Goal: Task Accomplishment & Management: Manage account settings

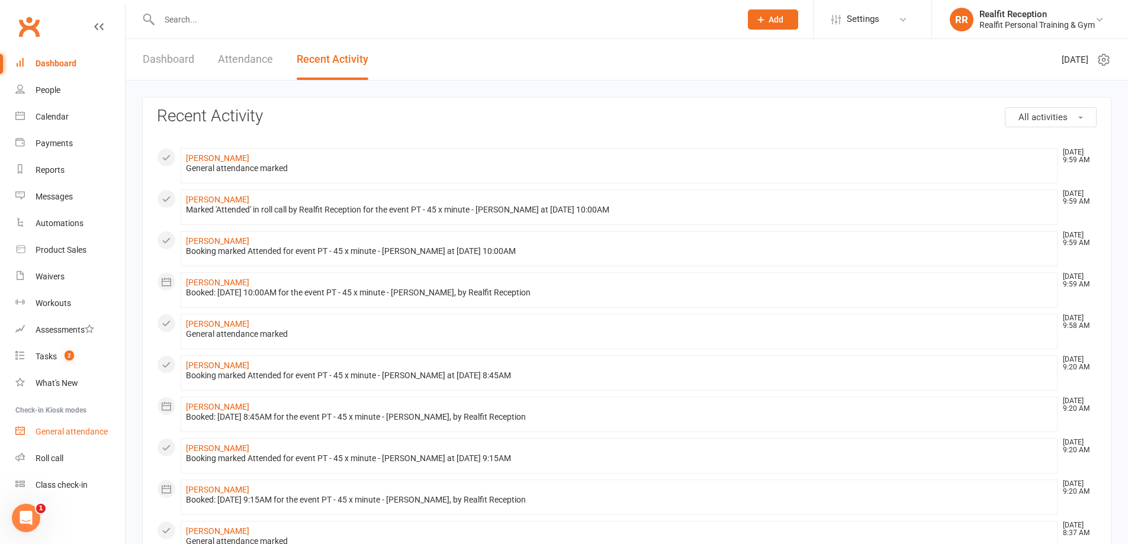
click at [54, 433] on div "General attendance" at bounding box center [72, 431] width 72 height 9
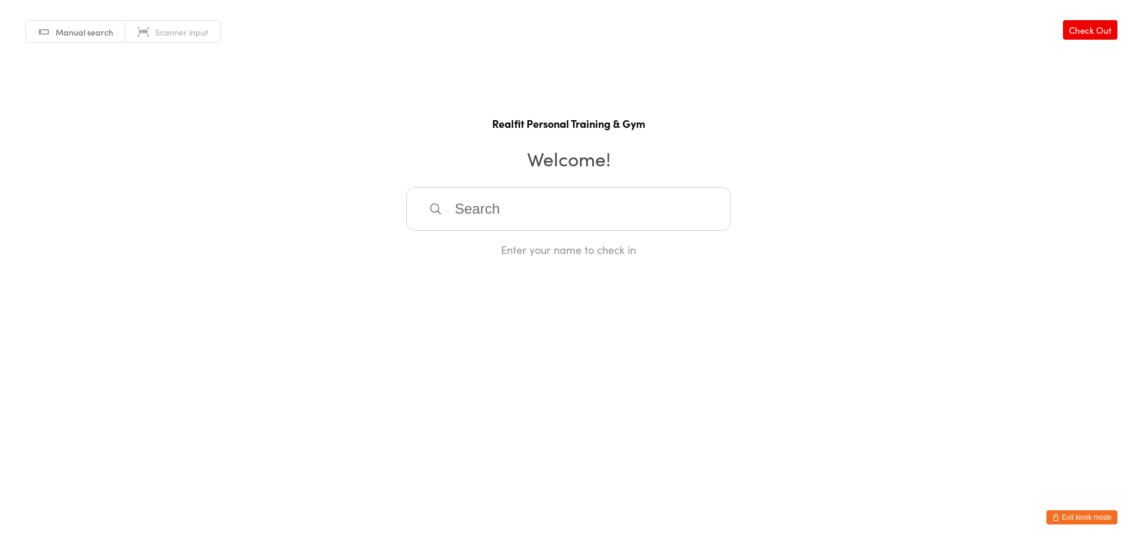
click at [536, 217] on input "search" at bounding box center [568, 209] width 324 height 44
type input "terry"
click at [565, 246] on div "Terry Healy" at bounding box center [568, 247] width 303 height 16
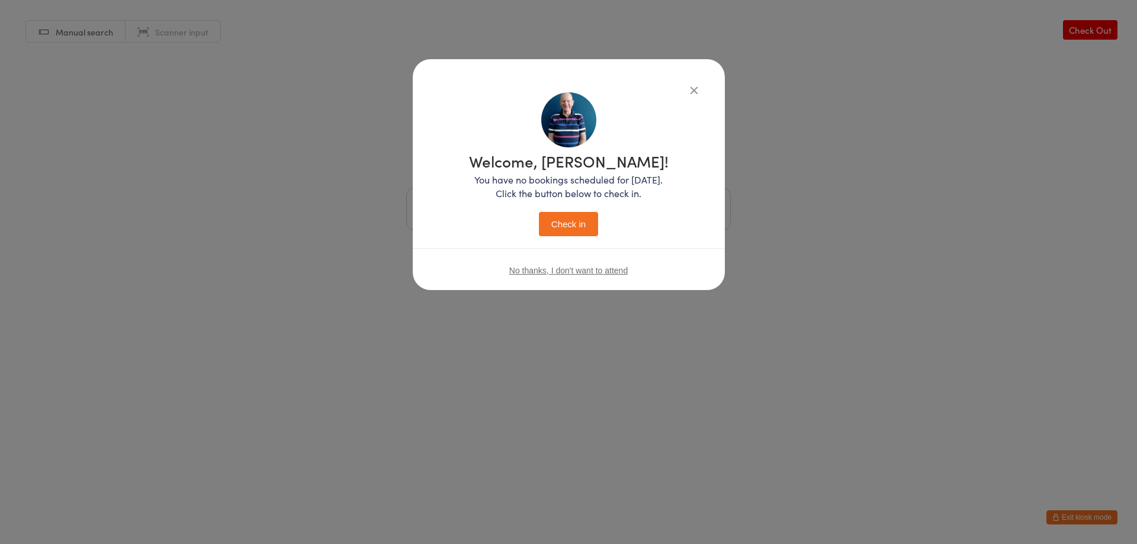
click at [558, 213] on button "Check in" at bounding box center [568, 224] width 59 height 24
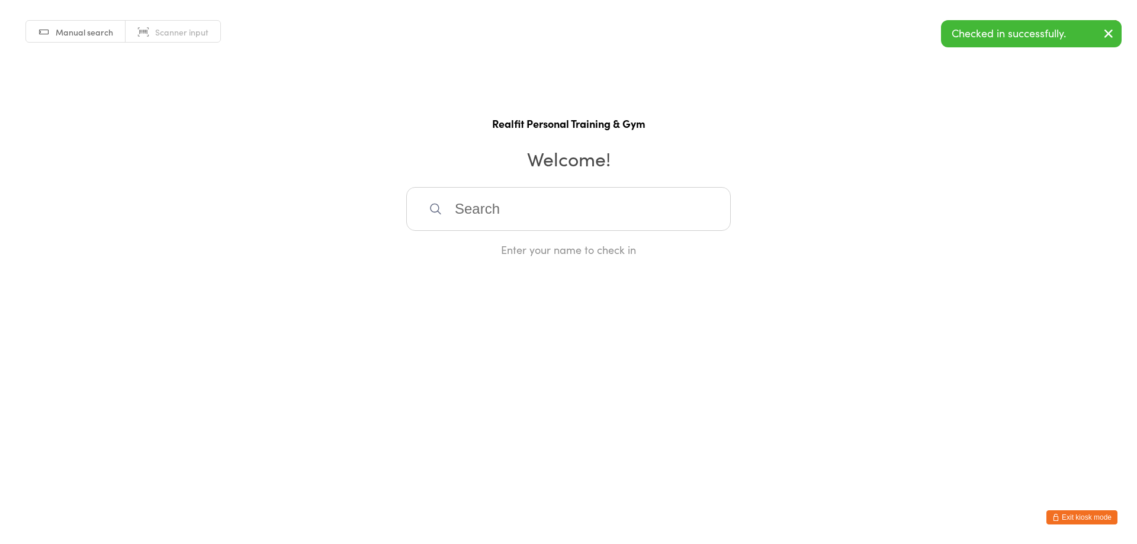
click at [549, 222] on input "search" at bounding box center [568, 209] width 324 height 44
type input "elyss"
click at [510, 246] on div "Elysse Richardson" at bounding box center [568, 247] width 303 height 16
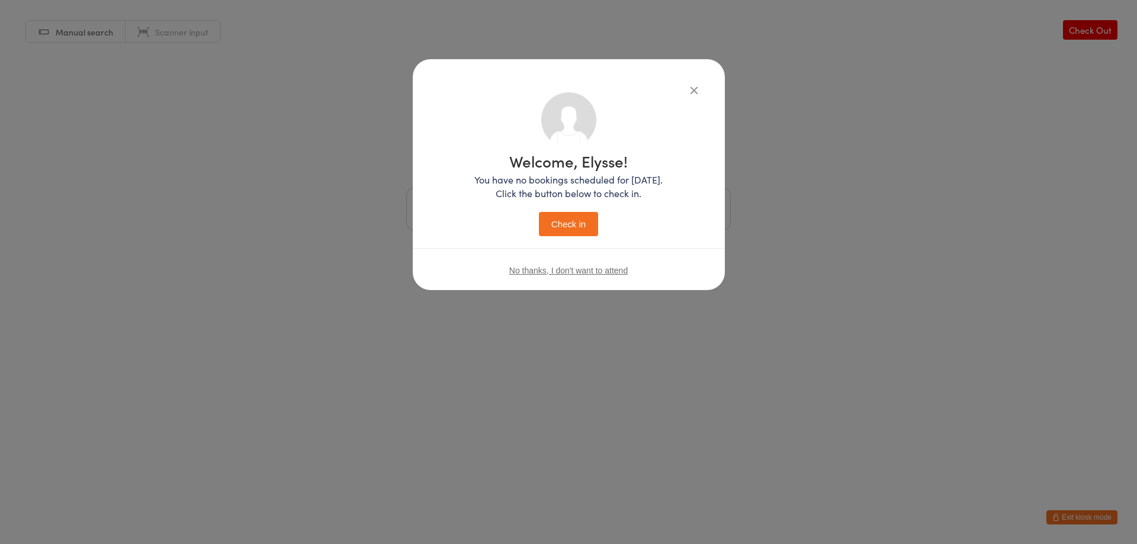
click at [581, 220] on button "Check in" at bounding box center [568, 224] width 59 height 24
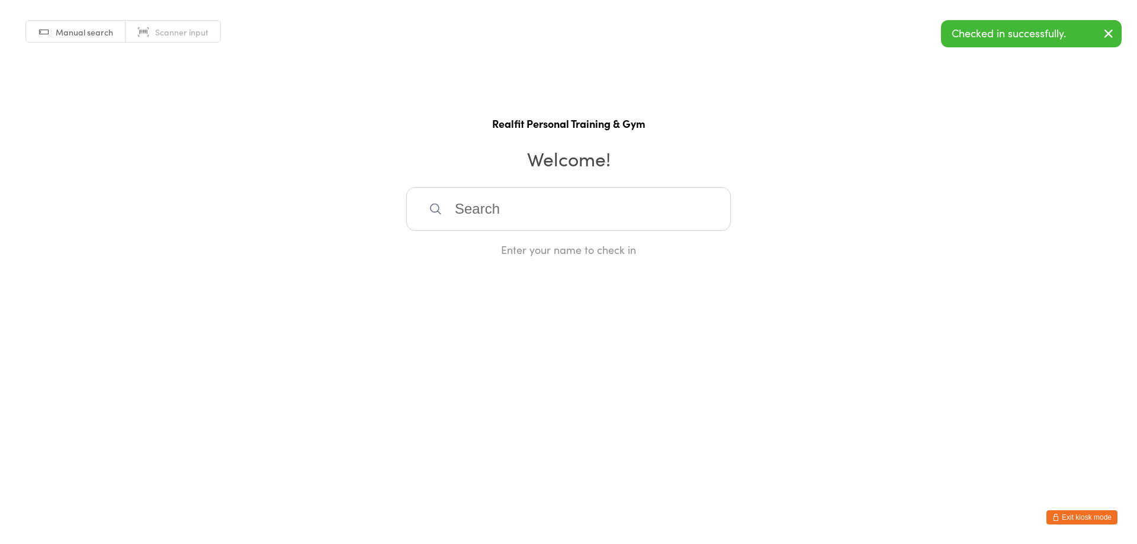
click at [1078, 520] on button "Exit kiosk mode" at bounding box center [1081, 517] width 71 height 14
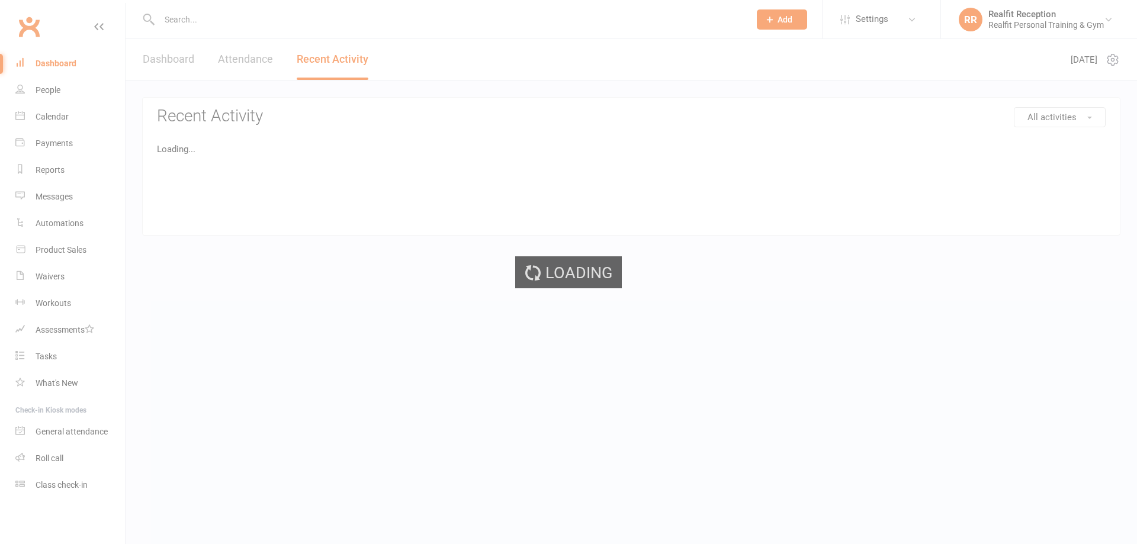
click at [56, 456] on div "Loading" at bounding box center [568, 272] width 1137 height 544
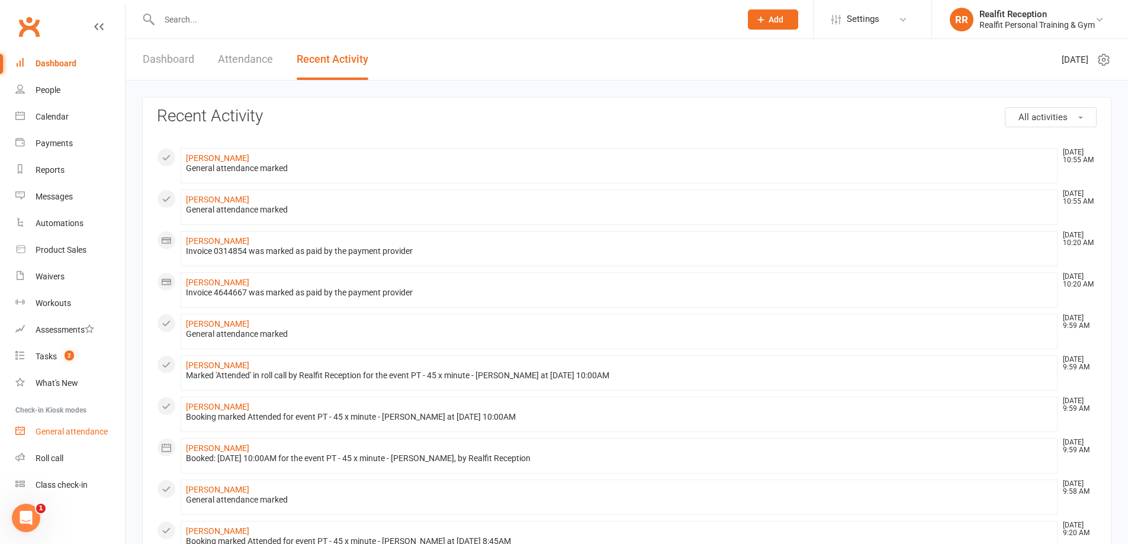
click at [57, 432] on div "General attendance" at bounding box center [72, 431] width 72 height 9
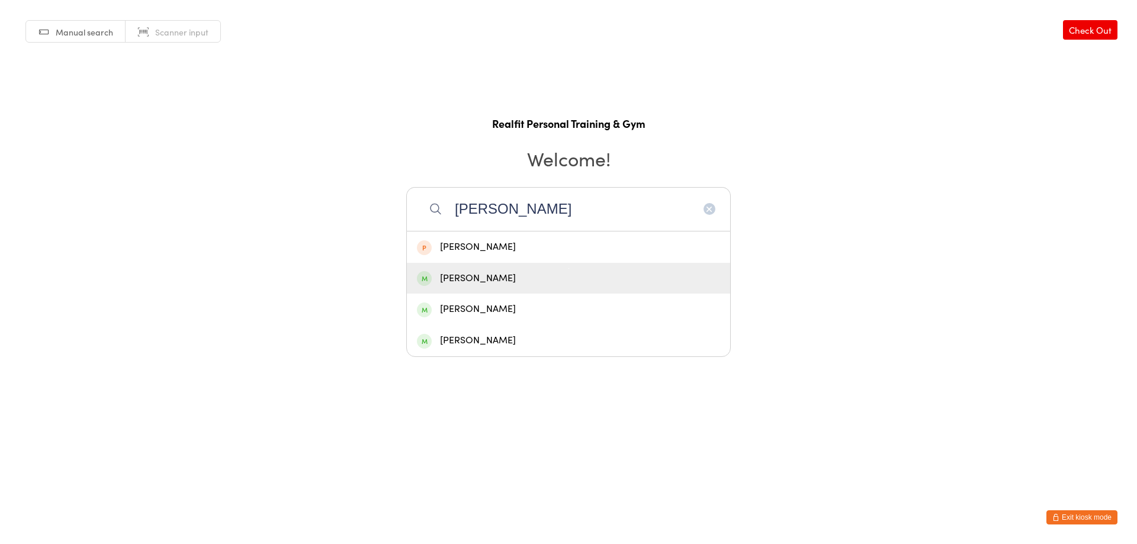
type input "peter"
click at [466, 278] on div "Peter Walsh" at bounding box center [568, 279] width 303 height 16
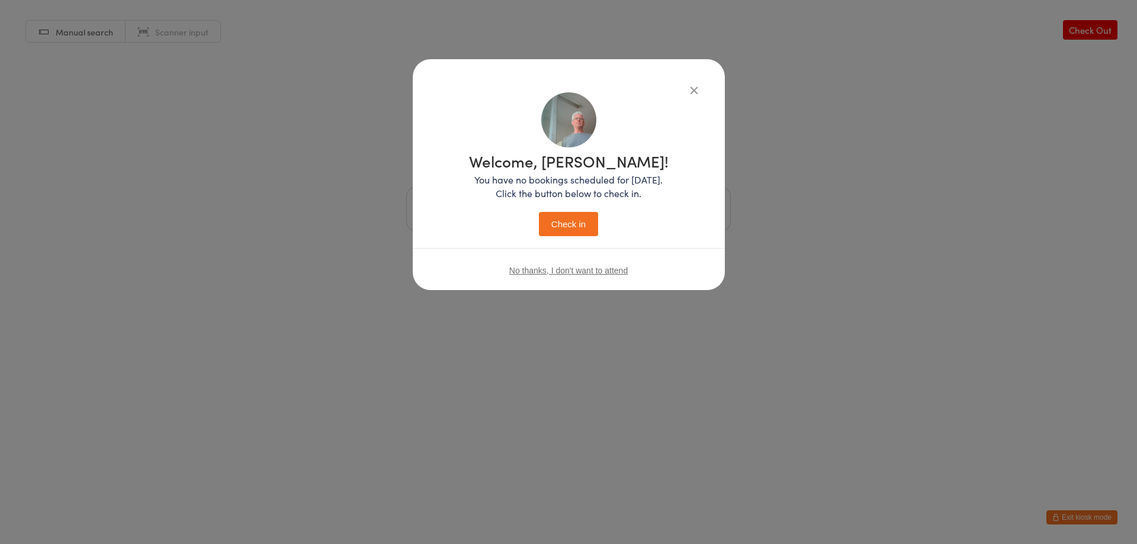
click at [576, 218] on button "Check in" at bounding box center [568, 224] width 59 height 24
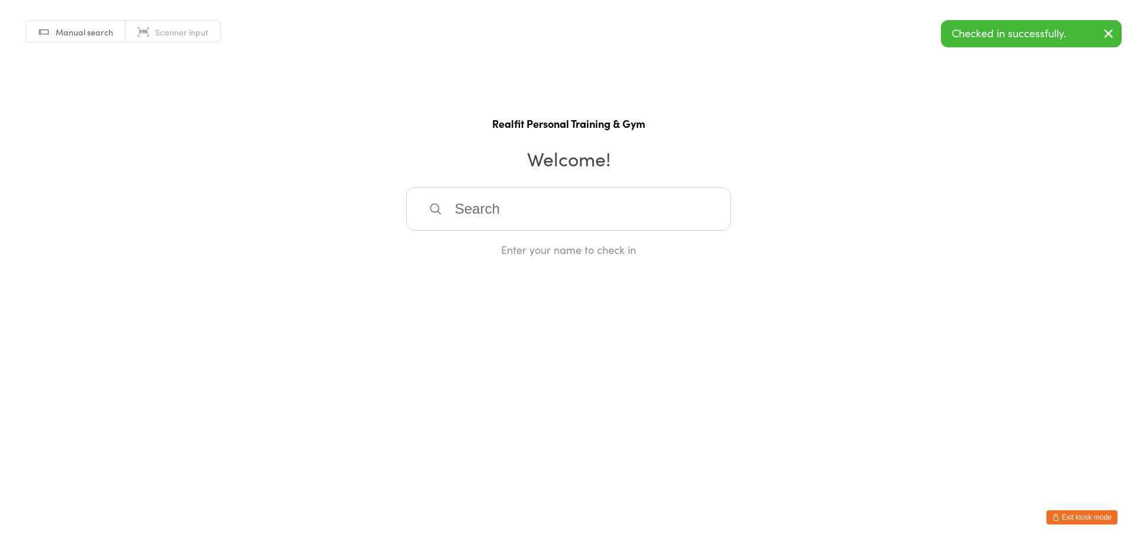
click at [1072, 519] on button "Exit kiosk mode" at bounding box center [1081, 517] width 71 height 14
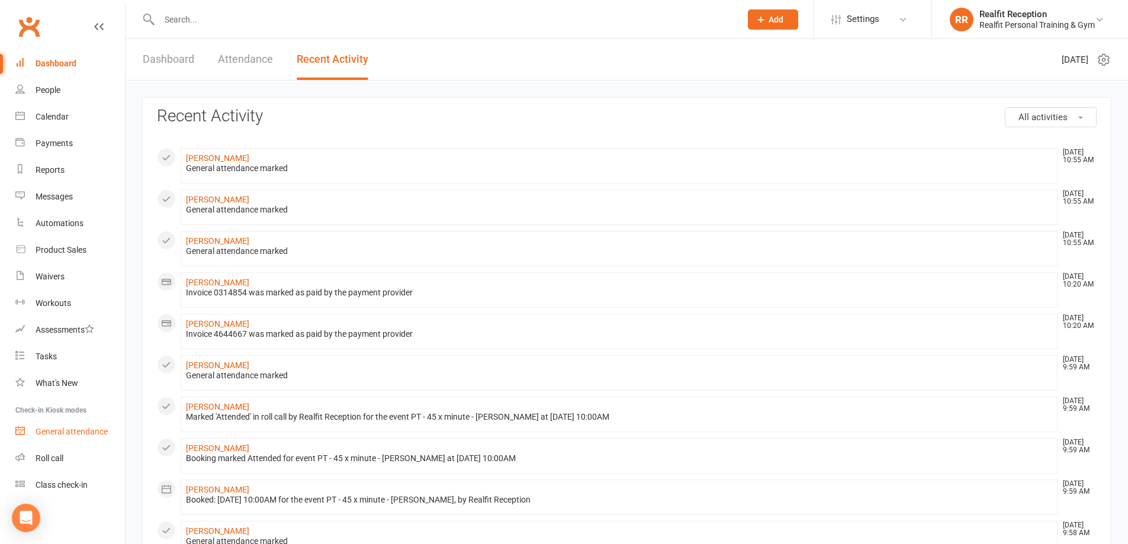
click at [60, 435] on div "General attendance" at bounding box center [72, 431] width 72 height 9
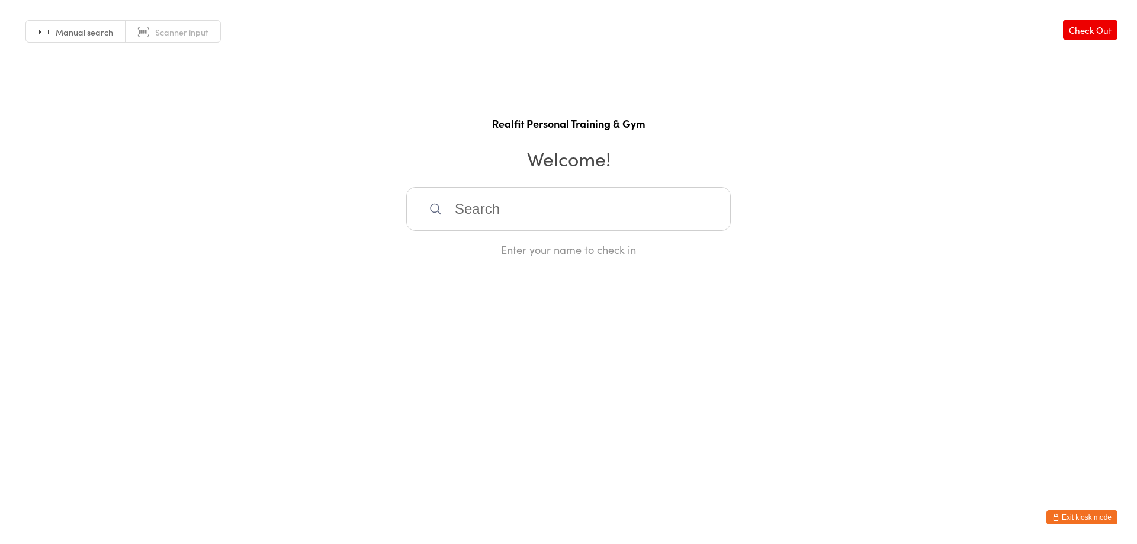
click at [1059, 516] on button "Exit kiosk mode" at bounding box center [1081, 517] width 71 height 14
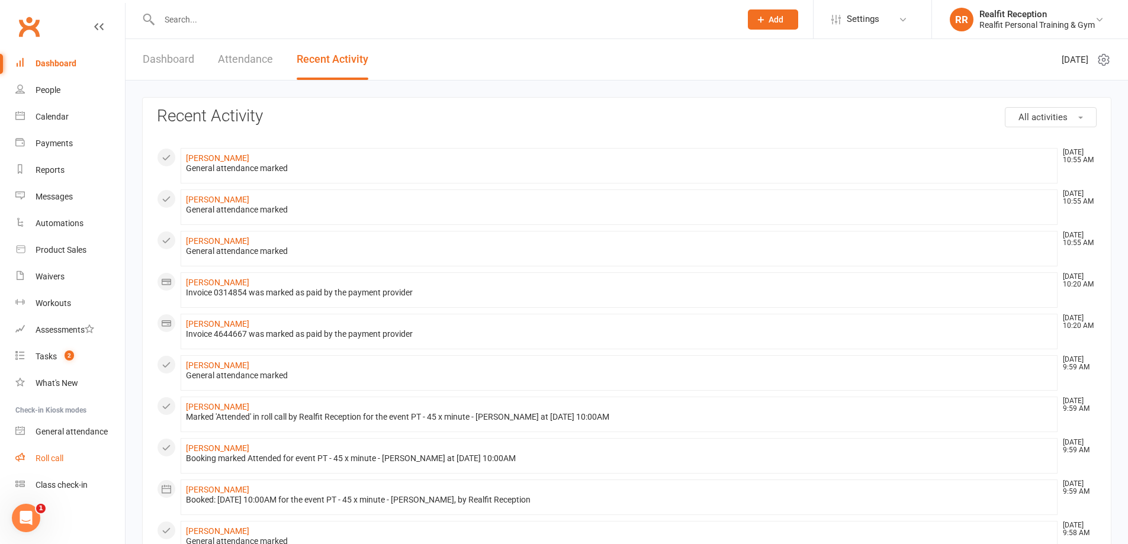
click at [46, 459] on div "Roll call" at bounding box center [50, 458] width 28 height 9
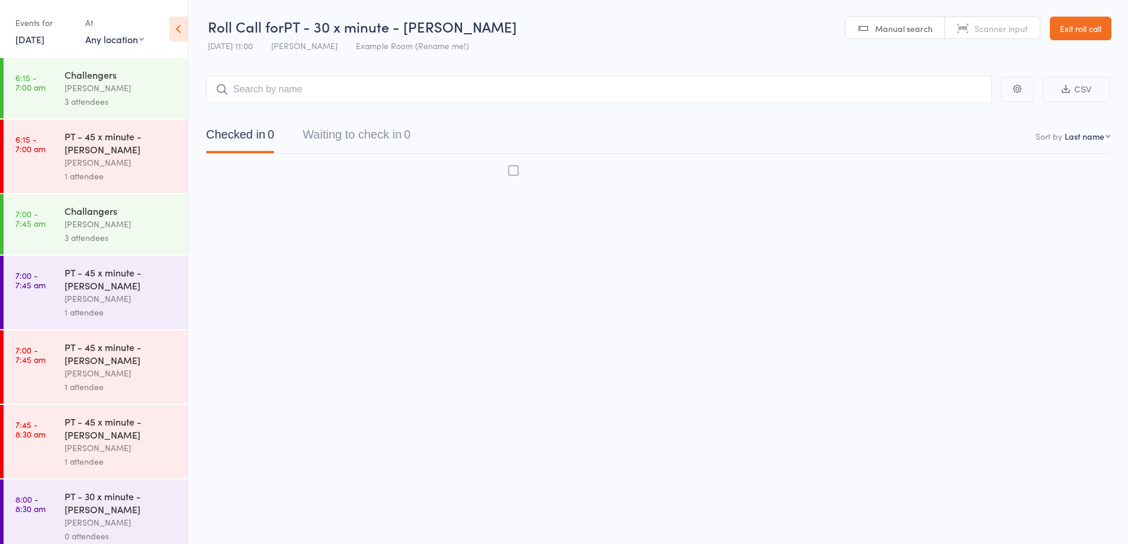
click at [178, 422] on body "Roll Call for PT - 30 x minute - [PERSON_NAME] [DATE] 11:00 [PERSON_NAME] Examp…" at bounding box center [564, 272] width 1128 height 544
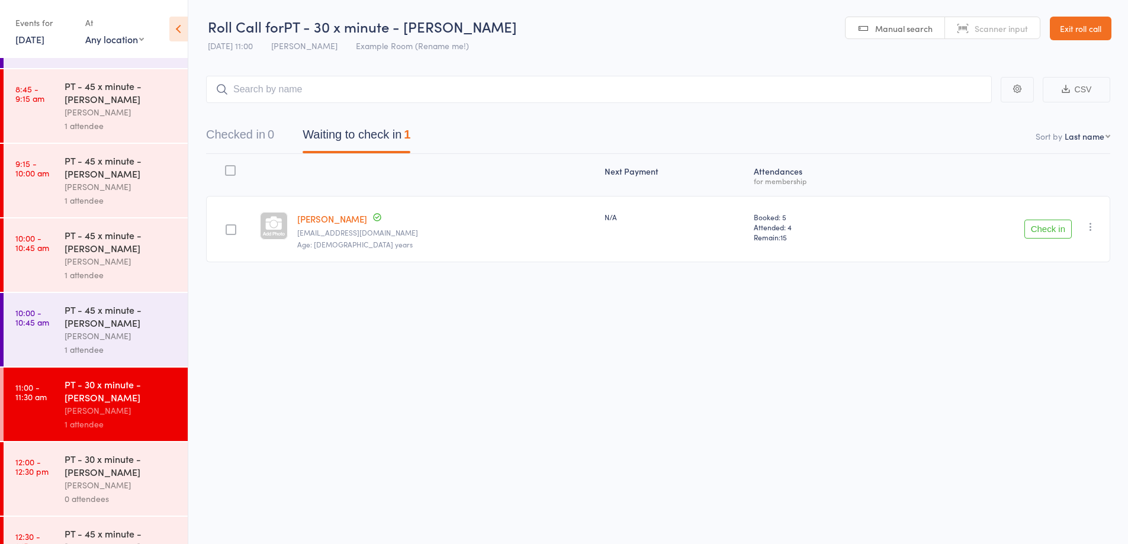
scroll to position [607, 0]
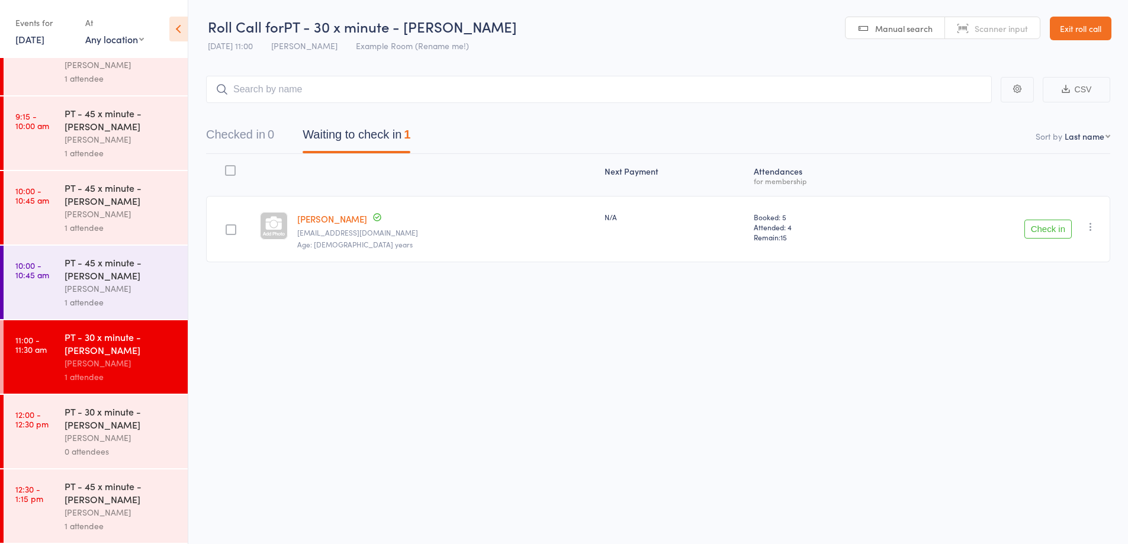
click at [149, 306] on div "1 attendee" at bounding box center [121, 302] width 113 height 14
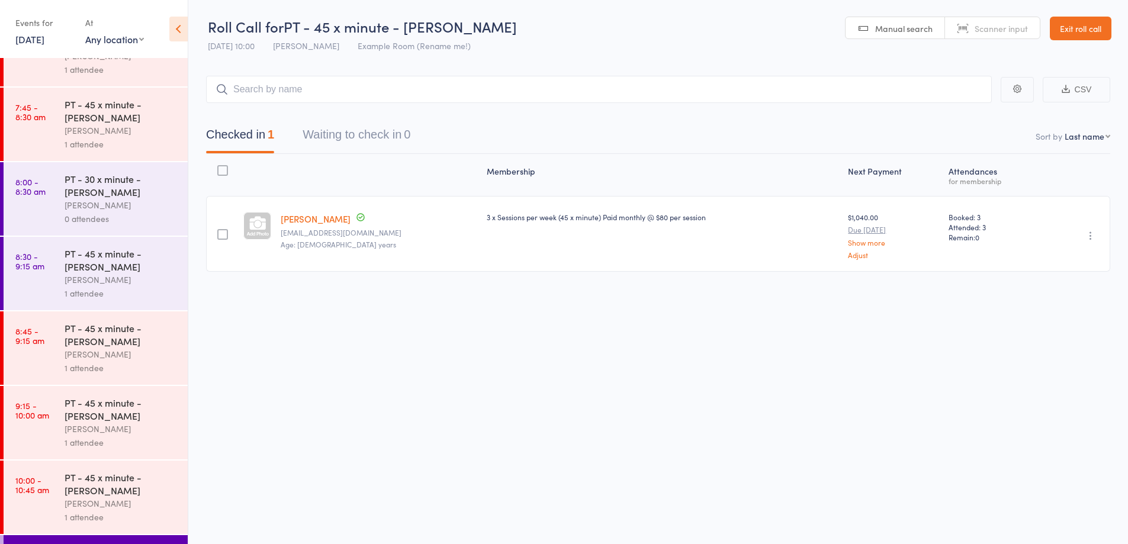
scroll to position [352, 0]
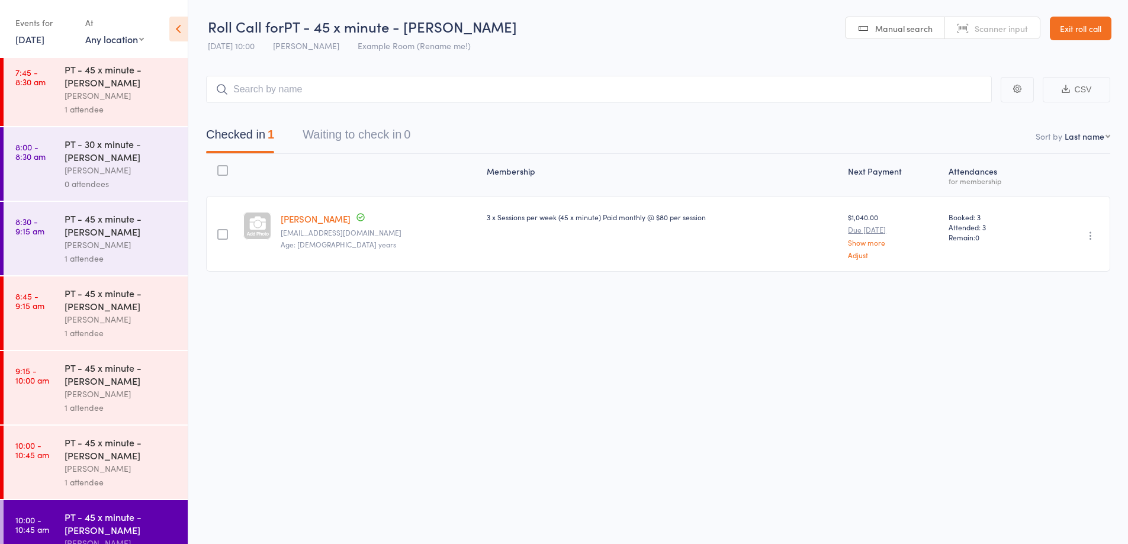
click at [144, 454] on div "PT - 45 x minute - [PERSON_NAME]" at bounding box center [121, 449] width 113 height 26
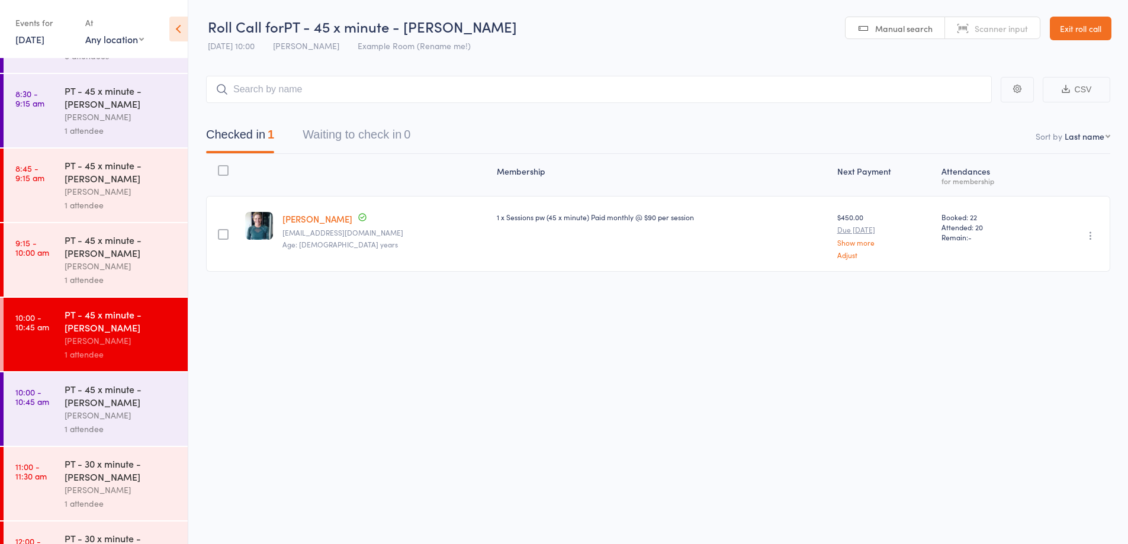
scroll to position [607, 0]
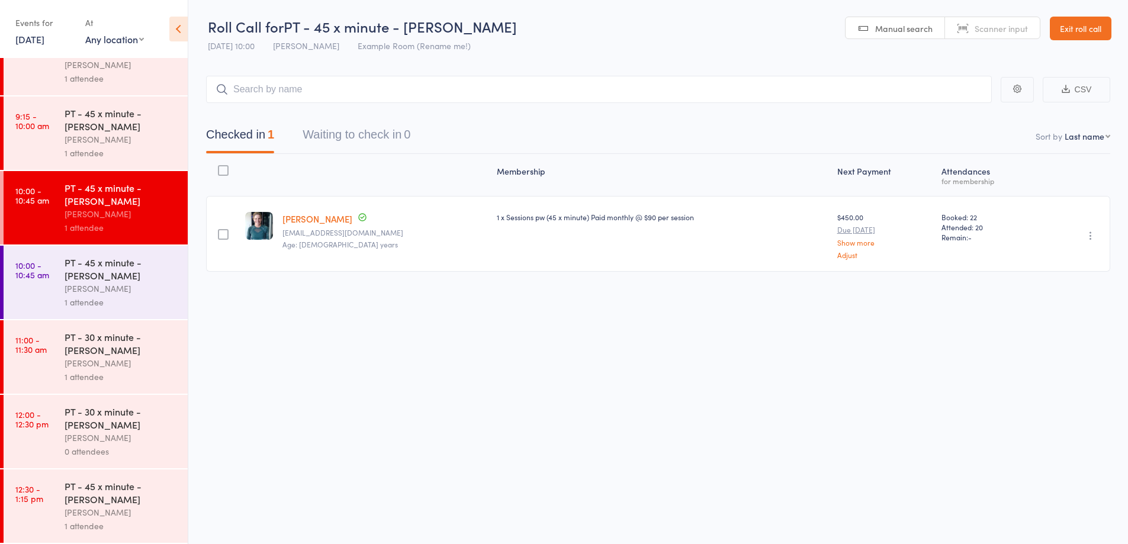
click at [159, 375] on div "1 attendee" at bounding box center [121, 377] width 113 height 14
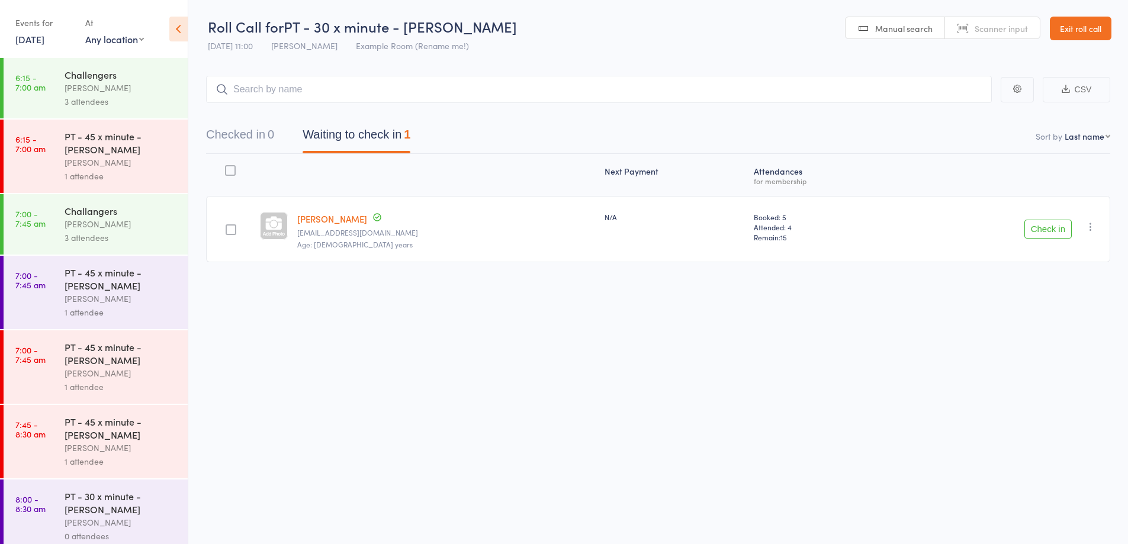
click at [343, 218] on link "Tony Bennett" at bounding box center [332, 219] width 70 height 12
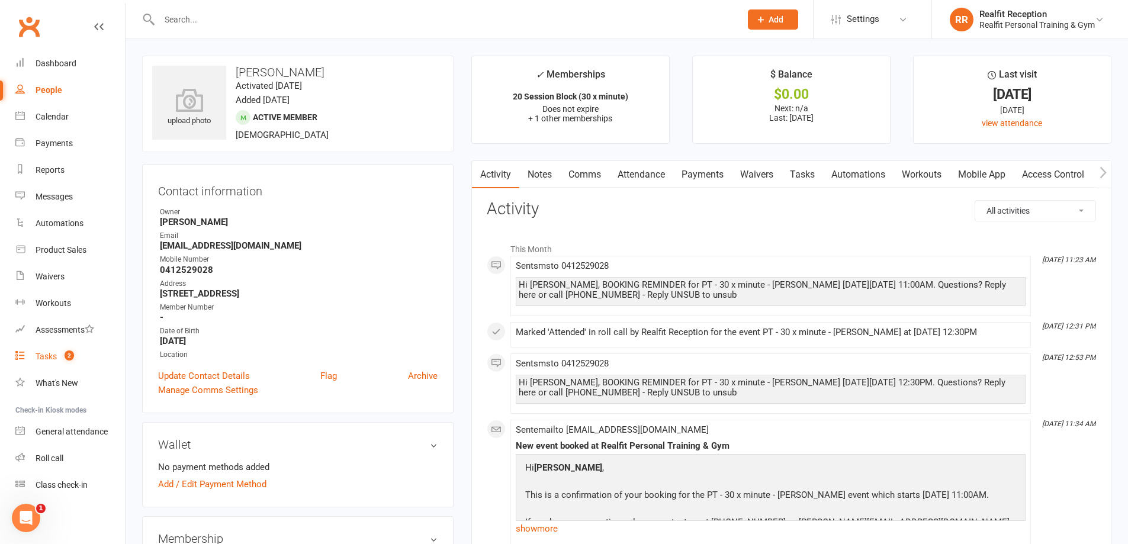
click at [46, 354] on div "Tasks" at bounding box center [46, 356] width 21 height 9
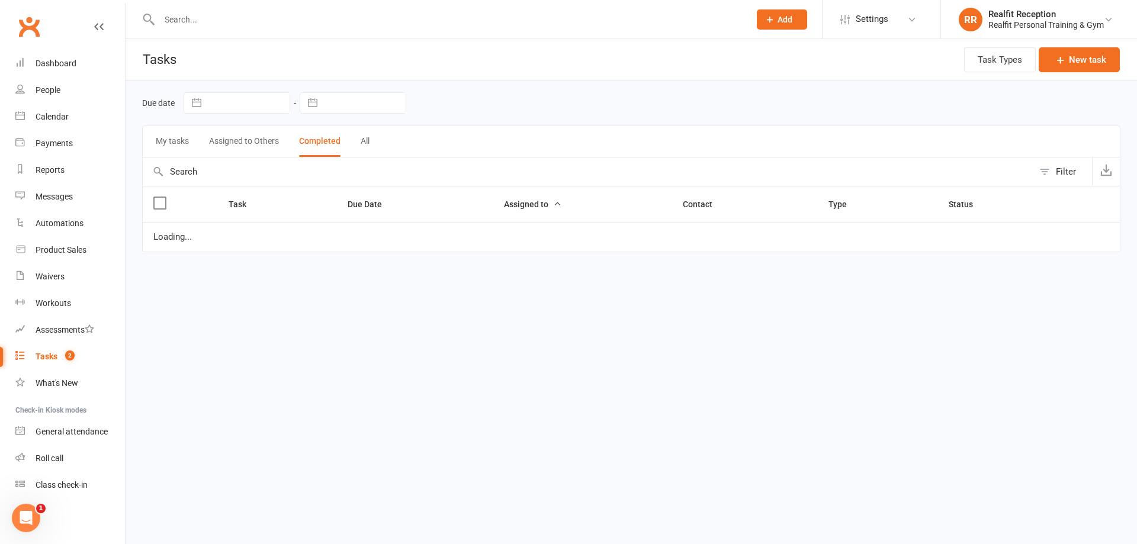
select select "finished"
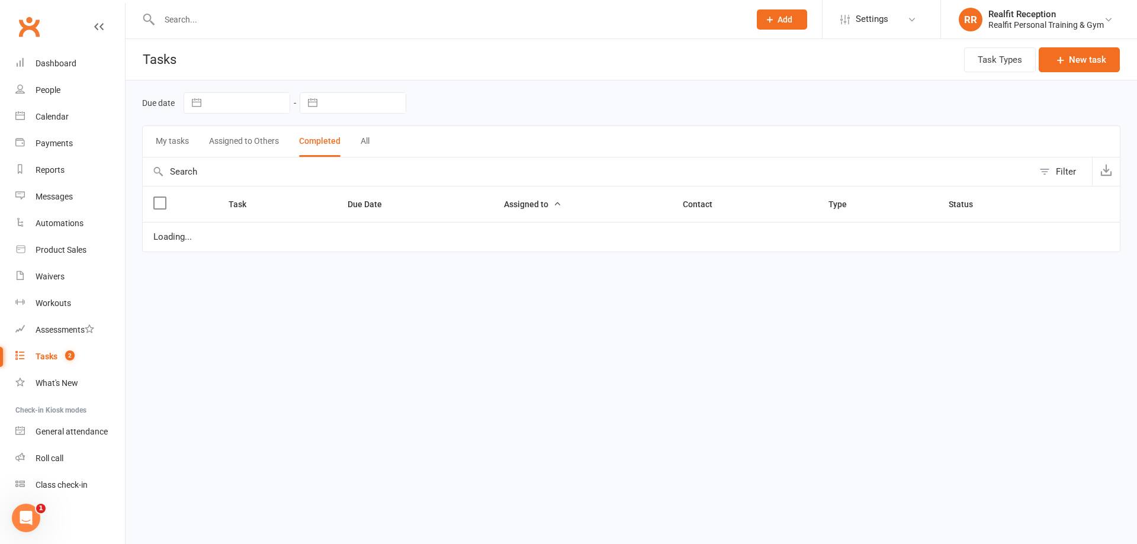
select select "finished"
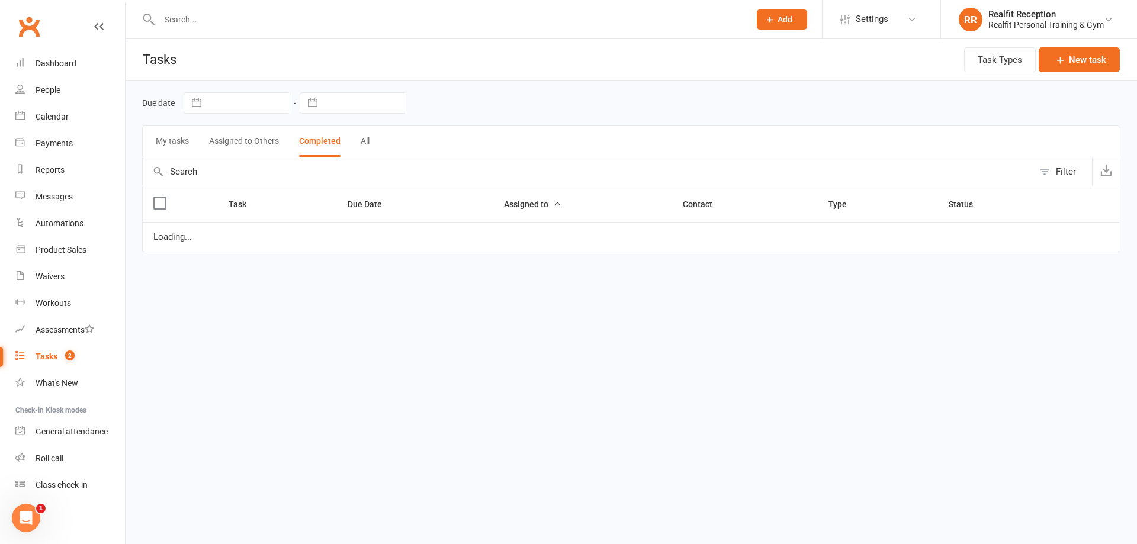
select select "finished"
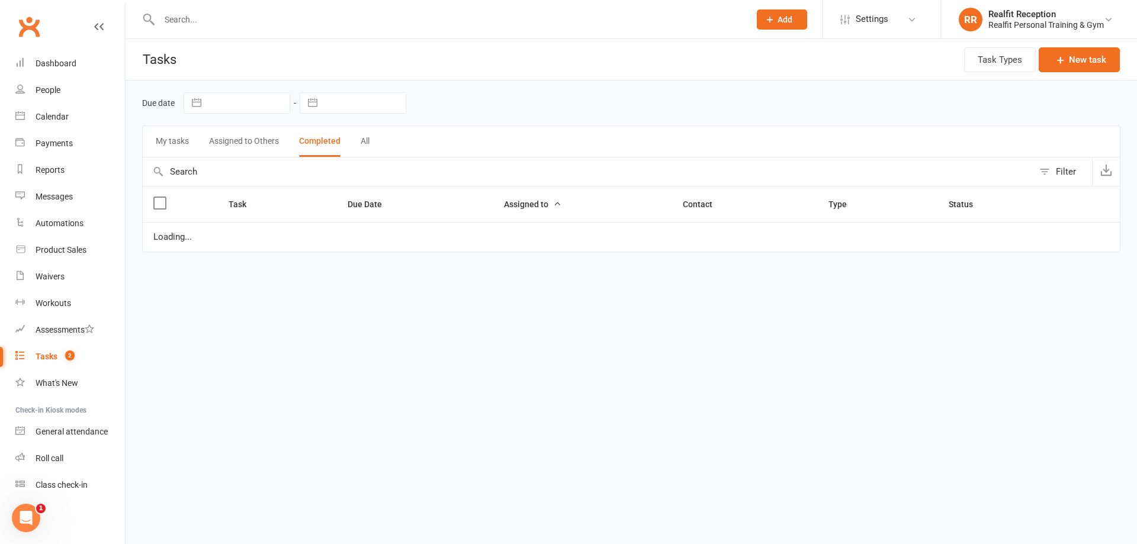
select select "finished"
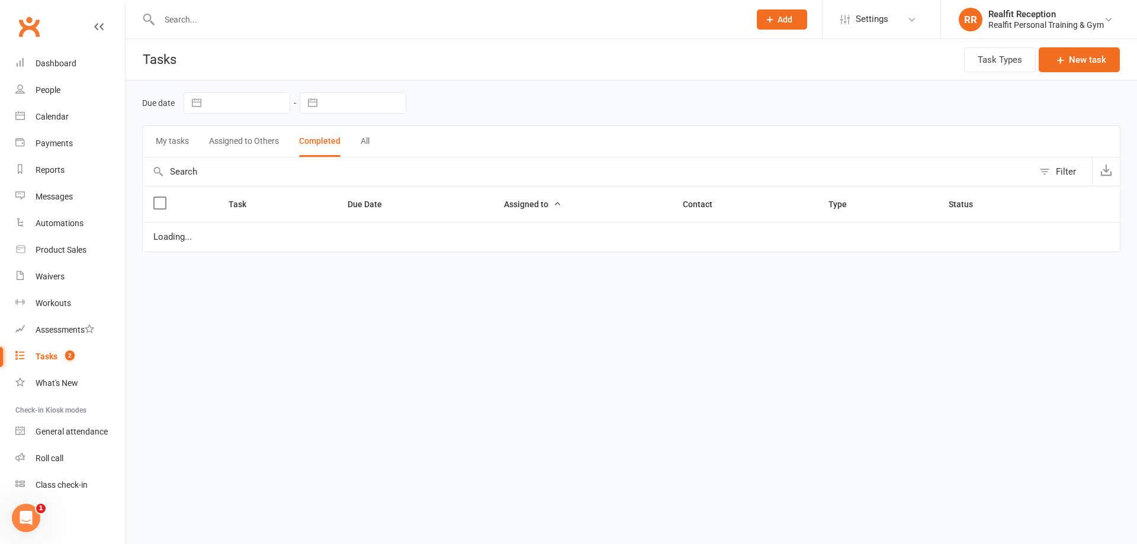
select select "finished"
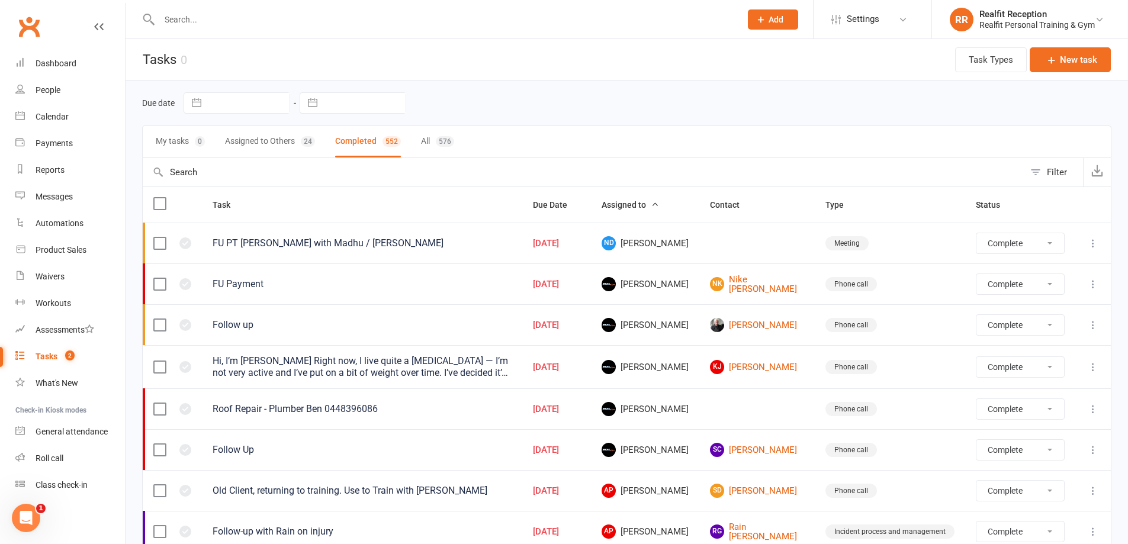
click at [272, 137] on button "Assigned to Others 24" at bounding box center [270, 141] width 90 height 31
select select "finished"
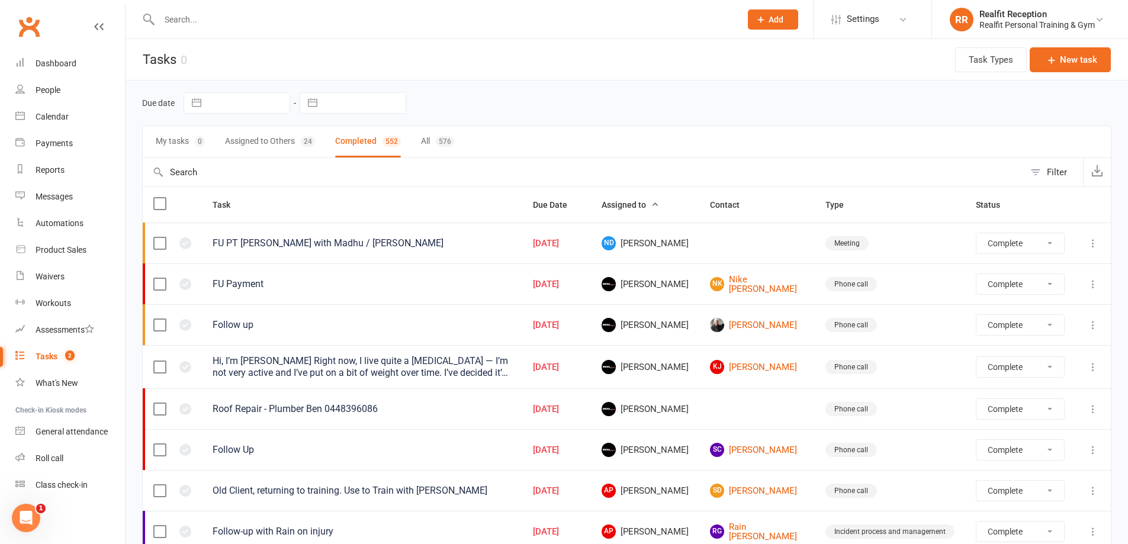
select select "finished"
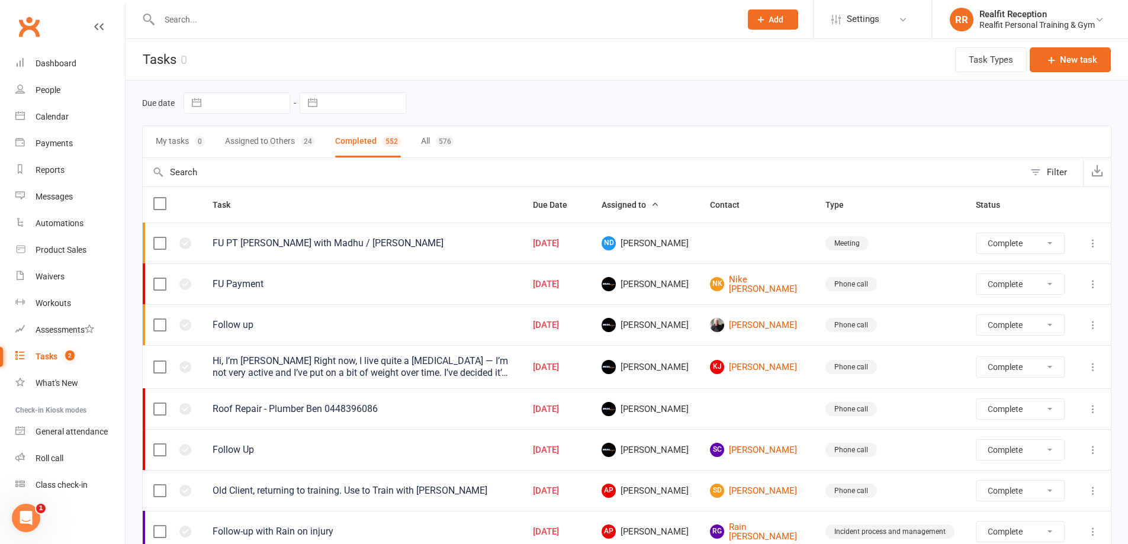
select select "finished"
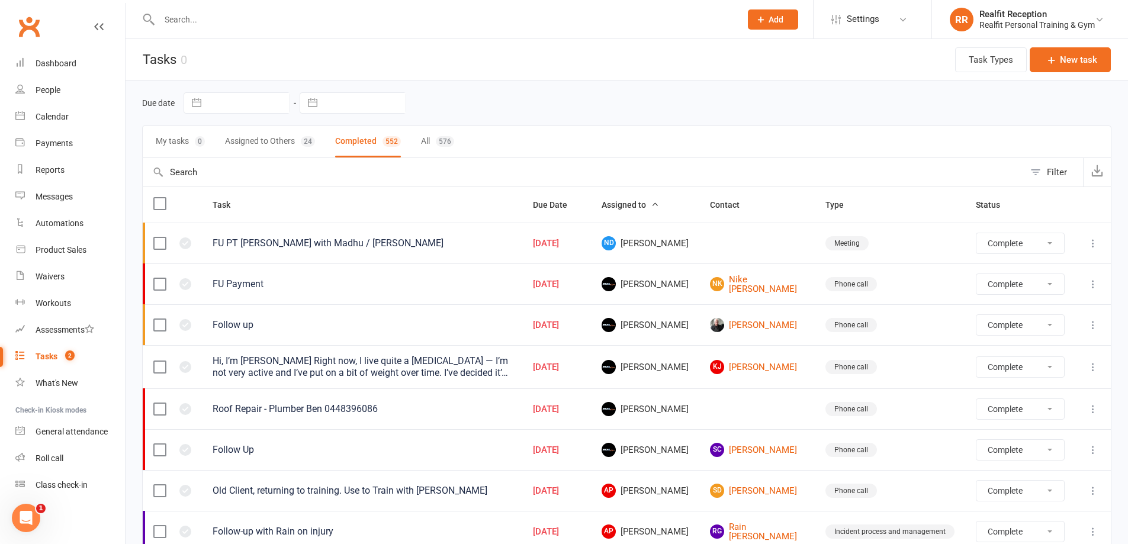
select select "finished"
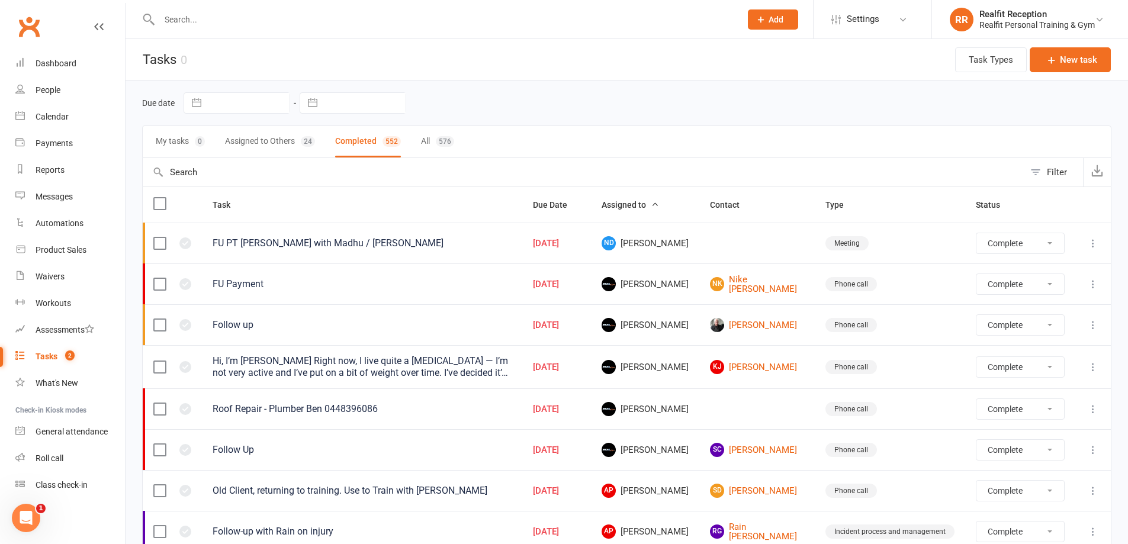
select select "finished"
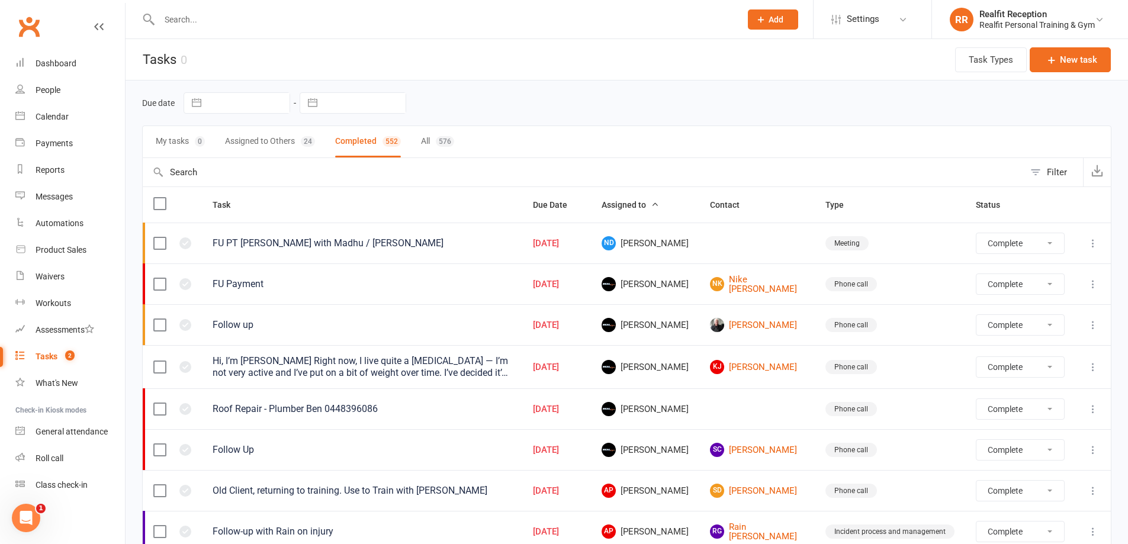
select select "finished"
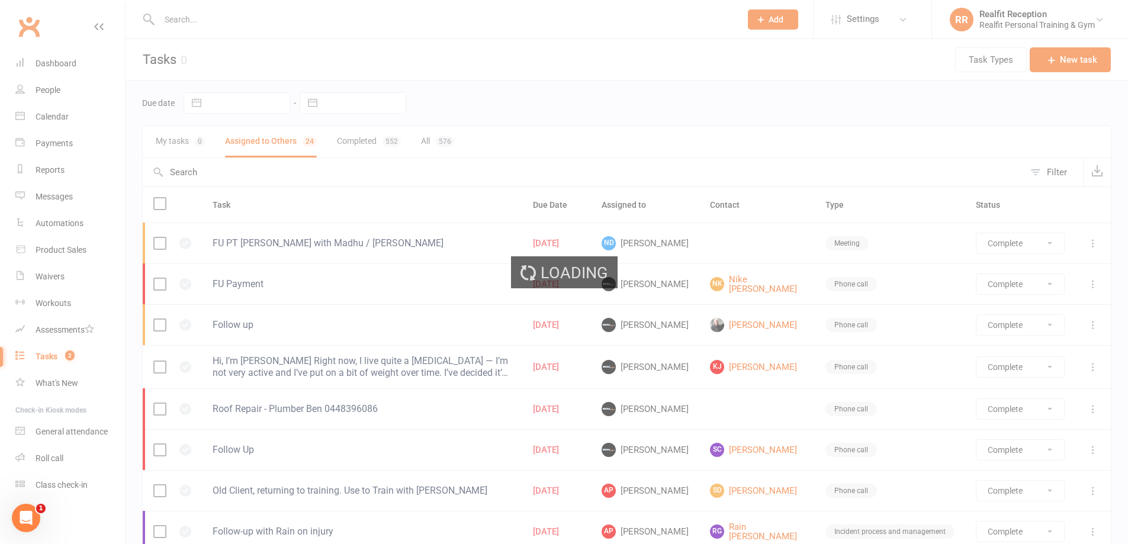
select select "finished"
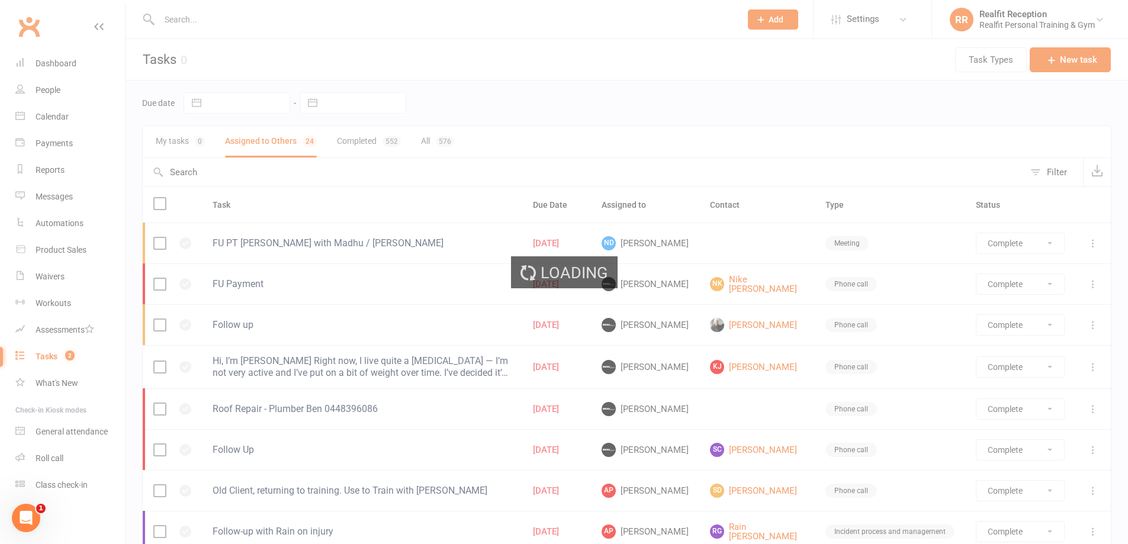
select select "finished"
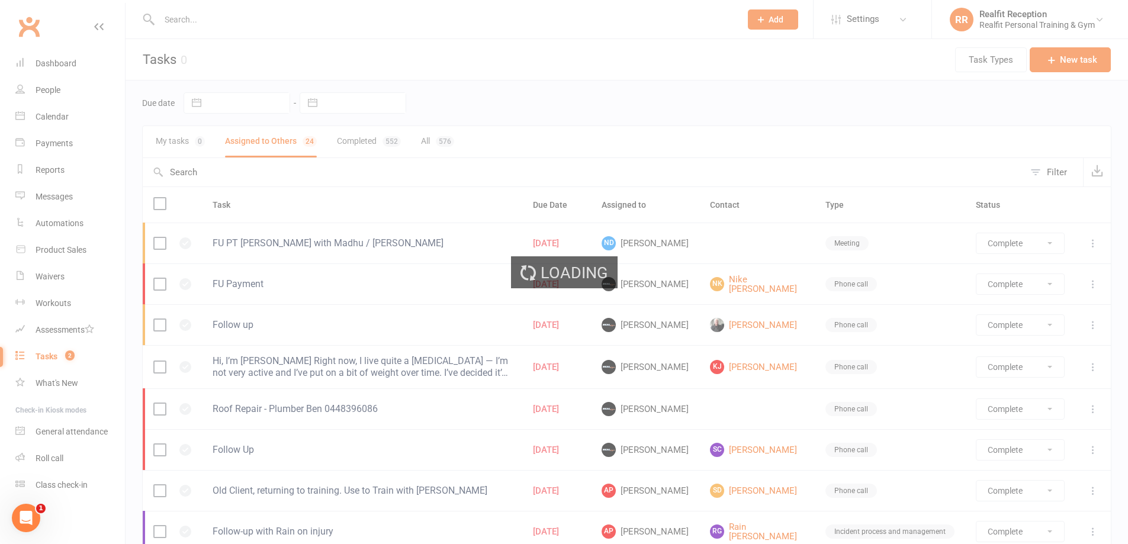
select select "finished"
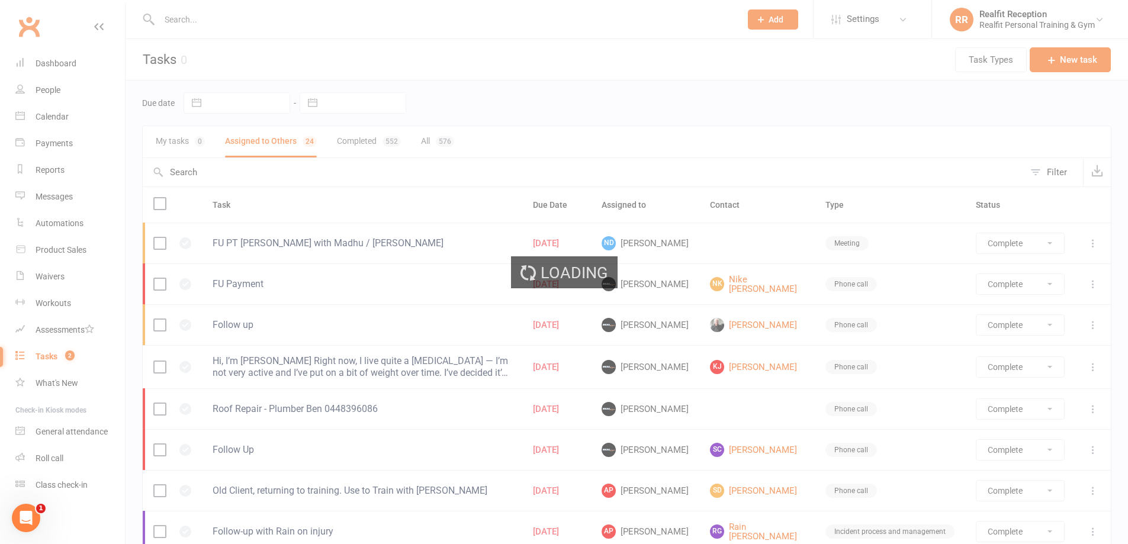
select select "finished"
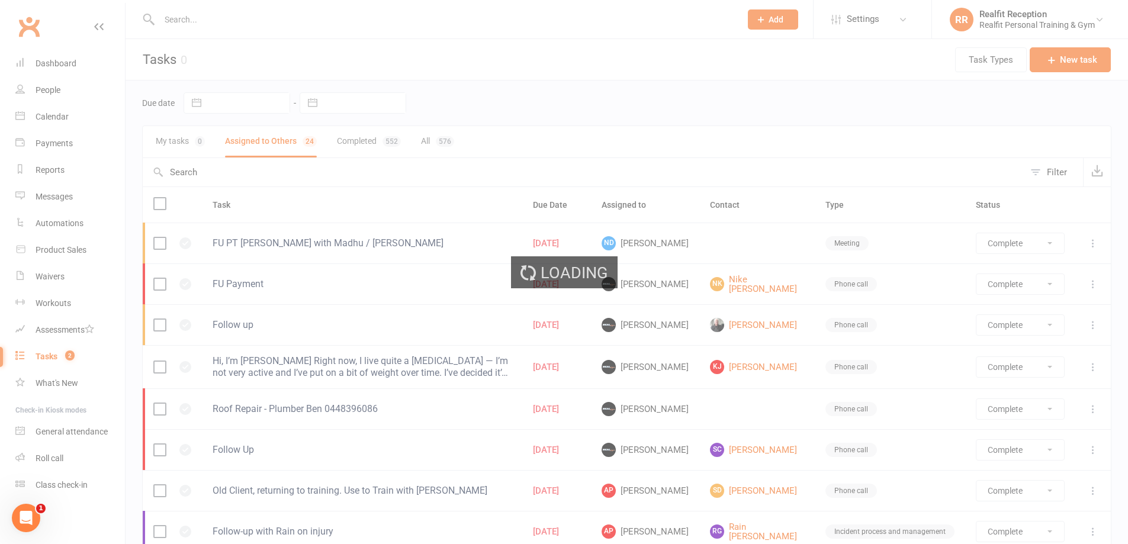
select select "finished"
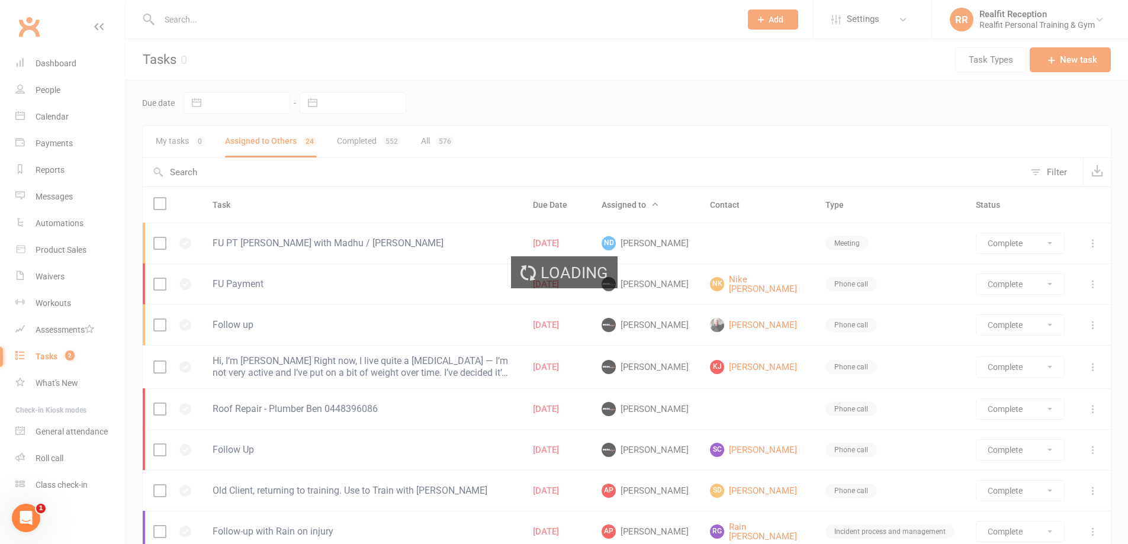
select select "started"
select select "waiting"
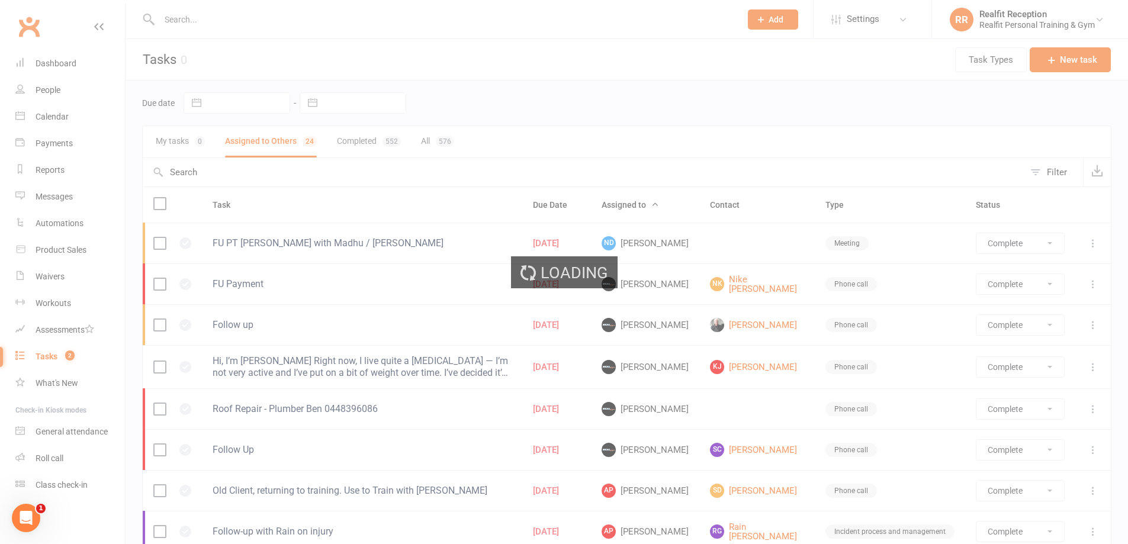
select select "waiting"
select select "started"
select select "waiting"
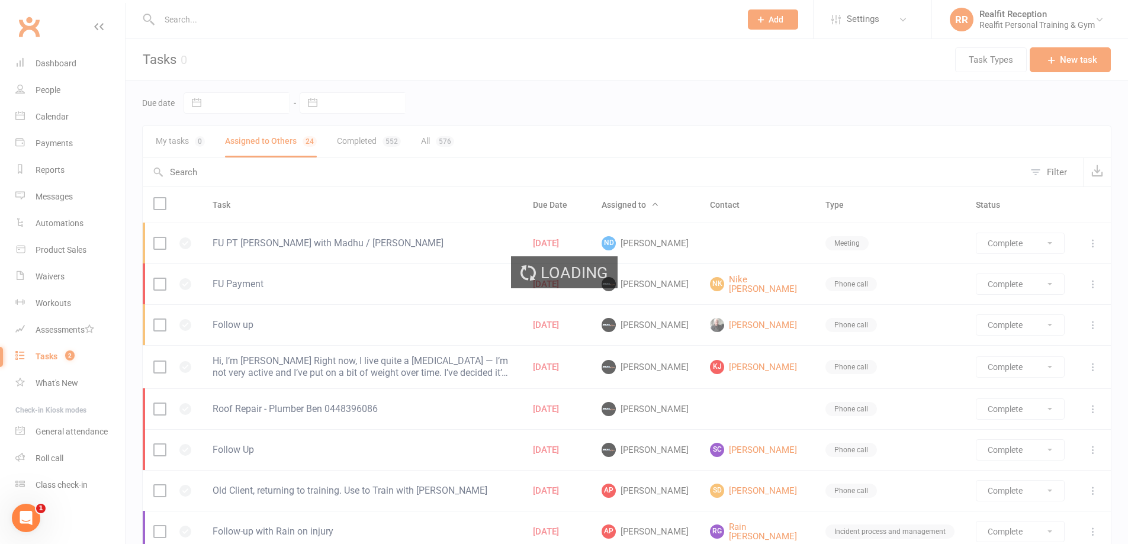
select select "waiting"
select select "started"
select select "waiting"
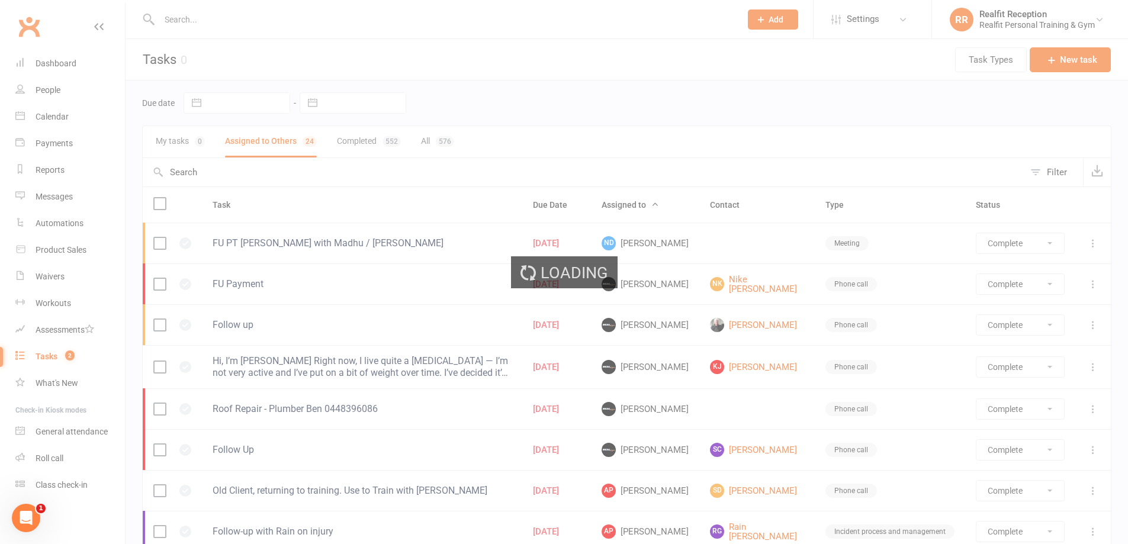
select select "started"
select select "waiting"
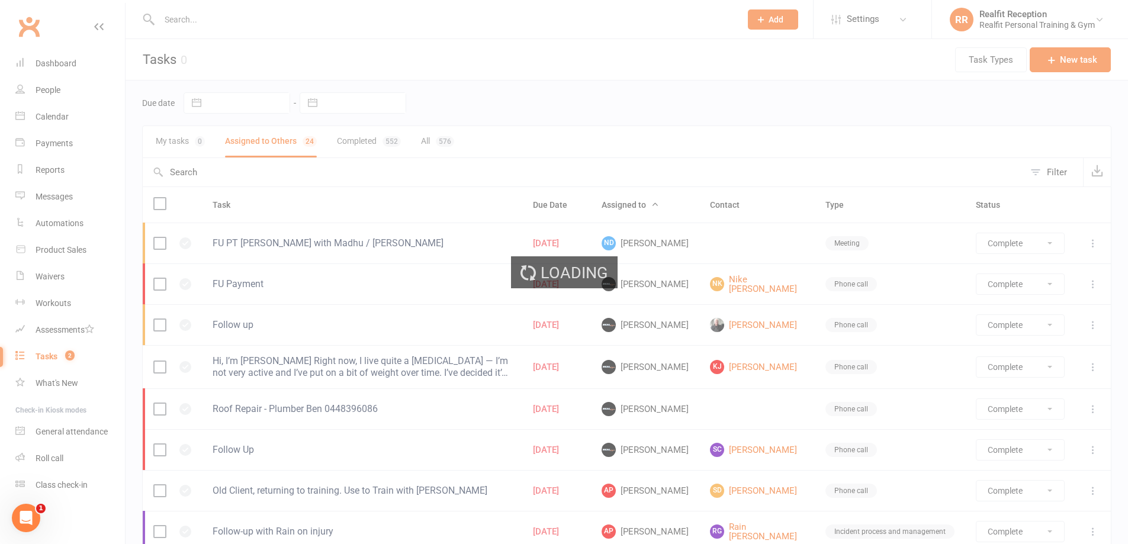
select select "started"
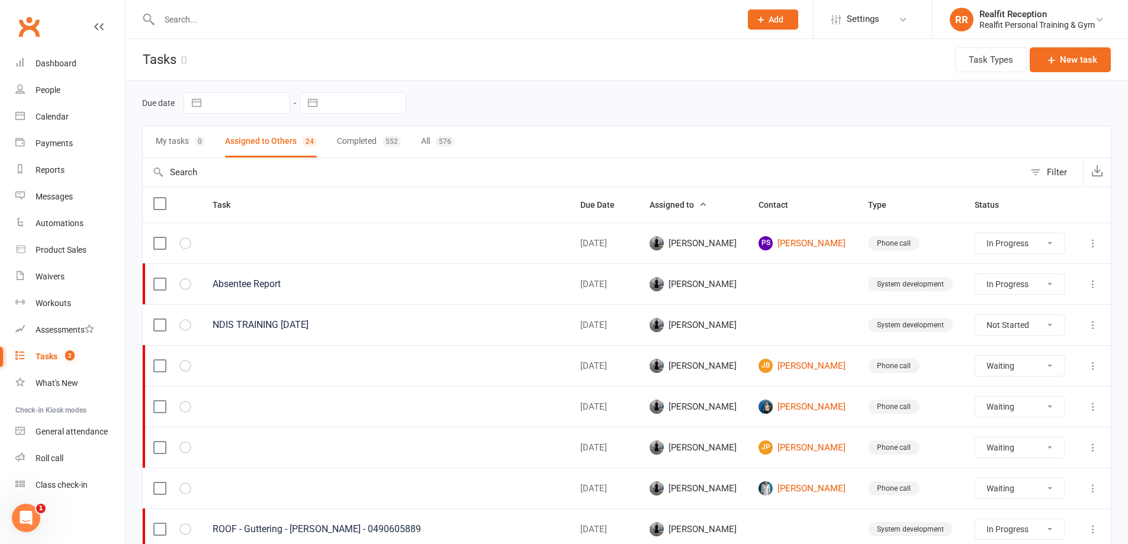
click at [698, 205] on span "Assigned to" at bounding box center [678, 204] width 57 height 9
select select "started"
select select "waiting"
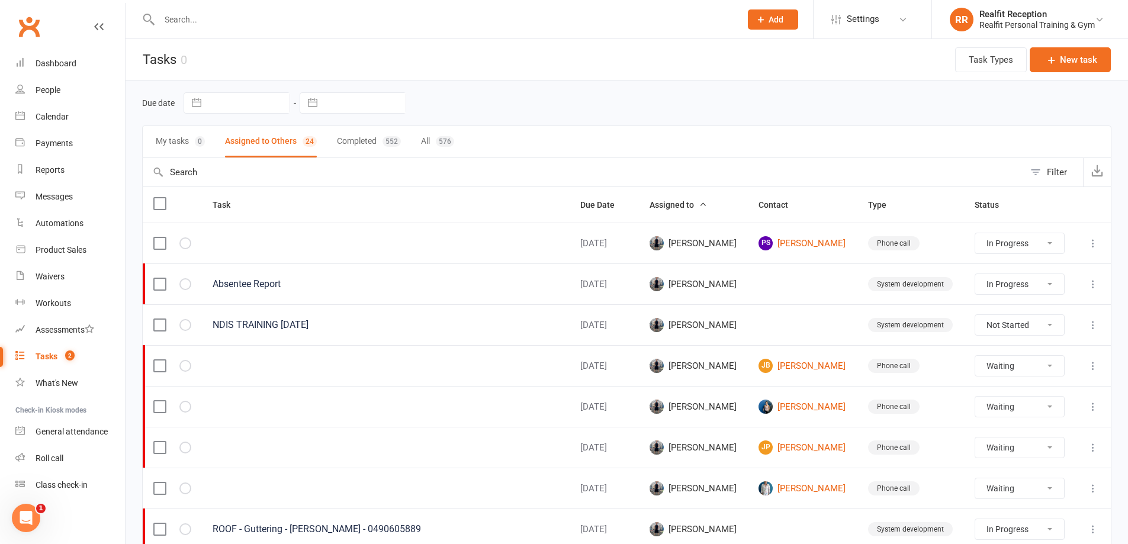
select select "waiting"
select select "started"
select select "waiting"
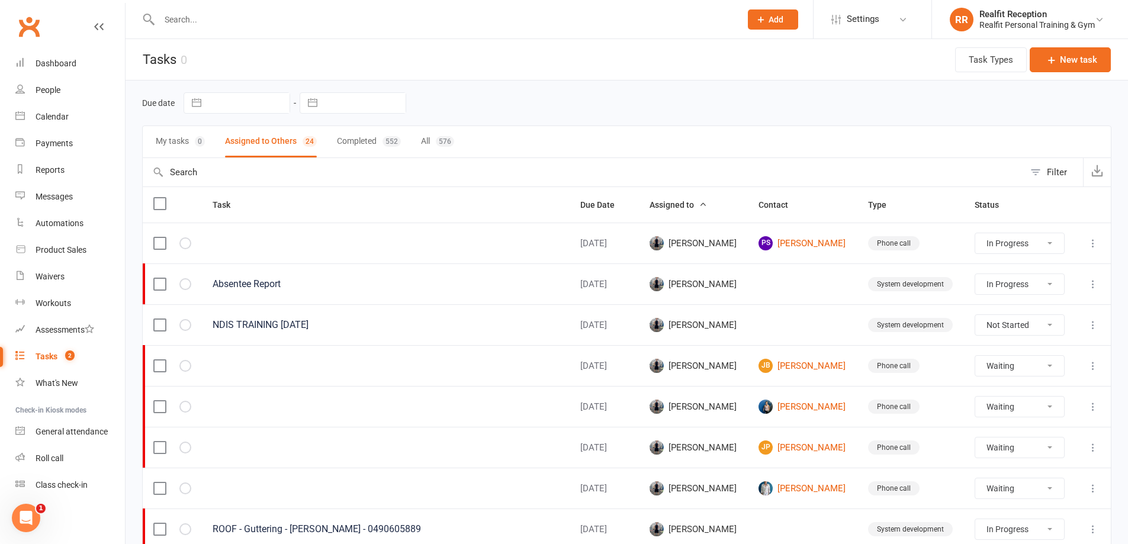
select select "waiting"
select select "started"
select select "waiting"
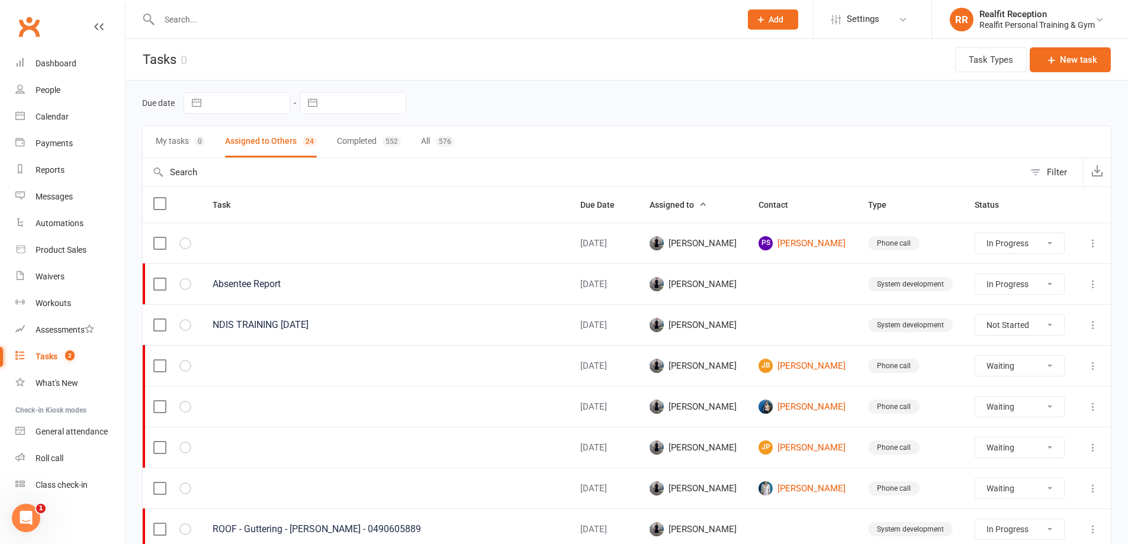
select select "waiting"
select select "started"
select select "waiting"
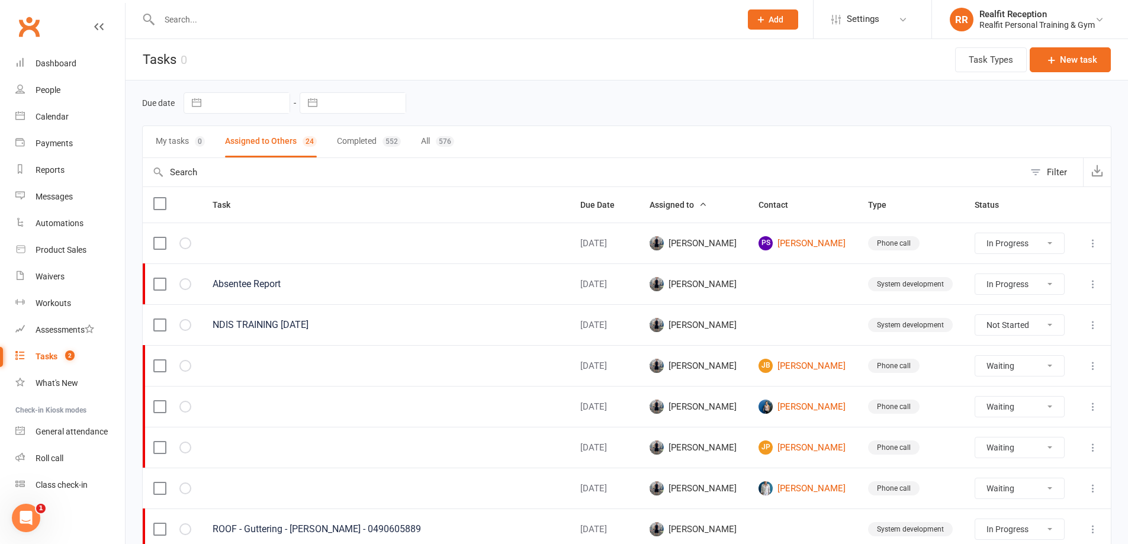
select select "waiting"
select select "started"
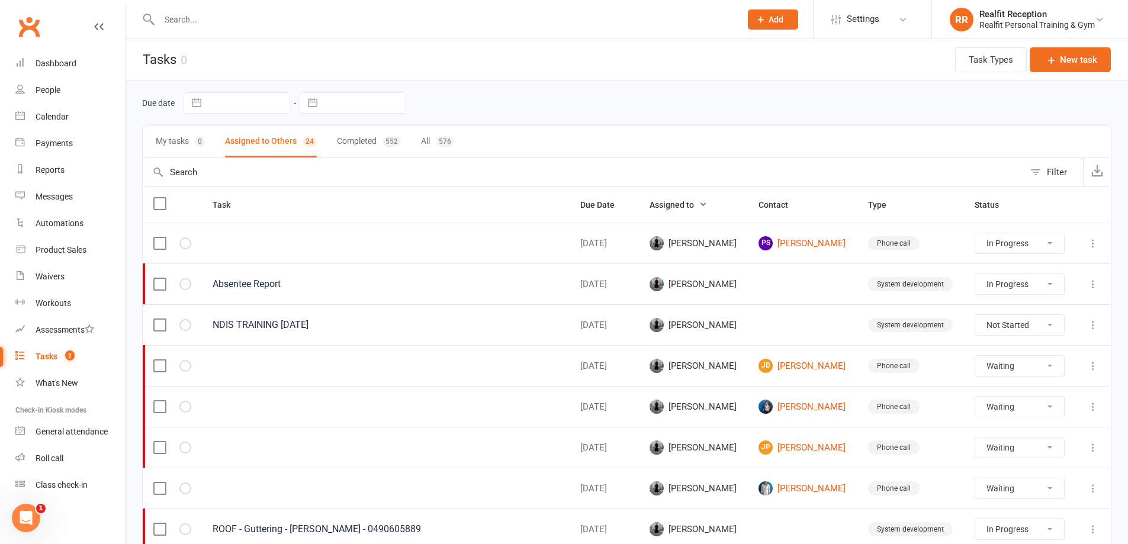
select select "waiting"
select select "started"
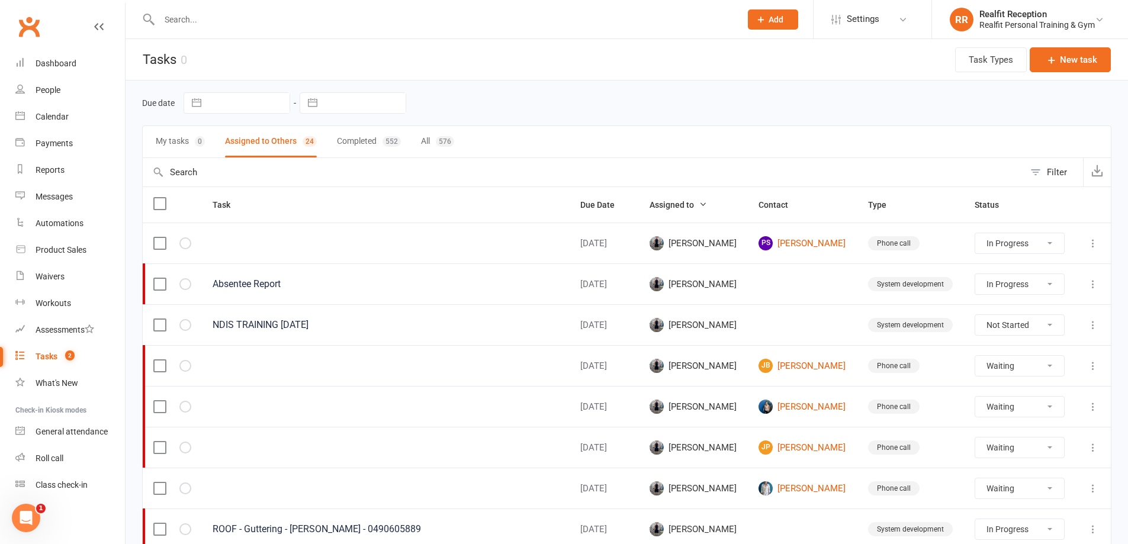
select select "waiting"
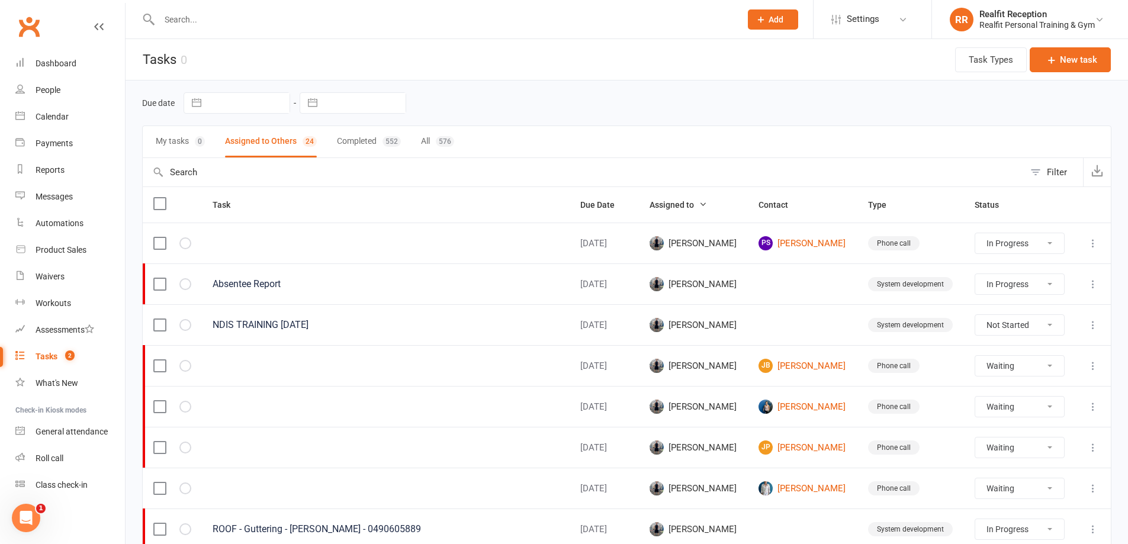
select select "started"
select select "waiting"
select select "started"
select select "waiting"
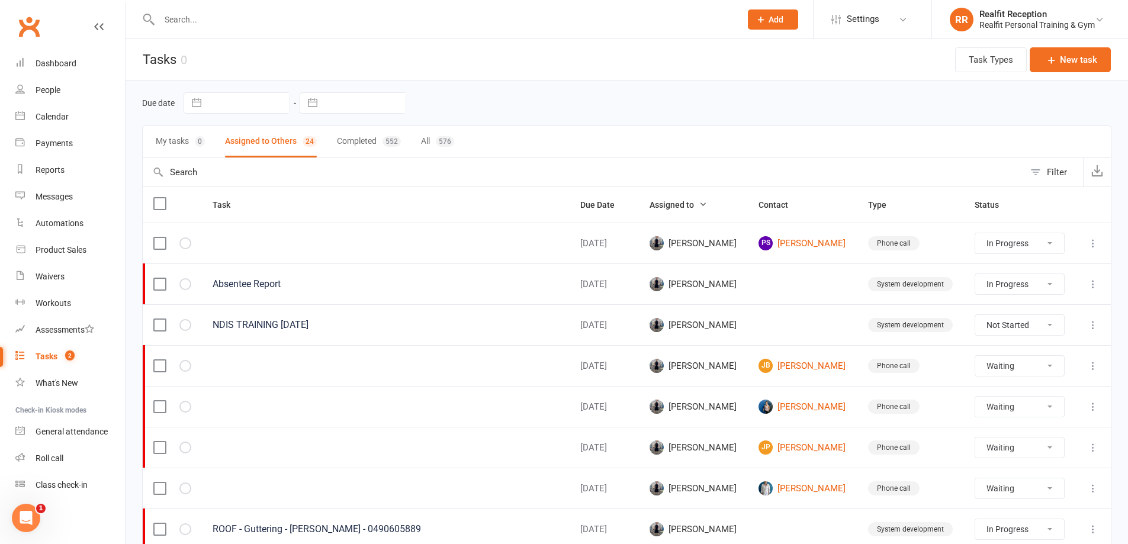
select select "waiting"
select select "started"
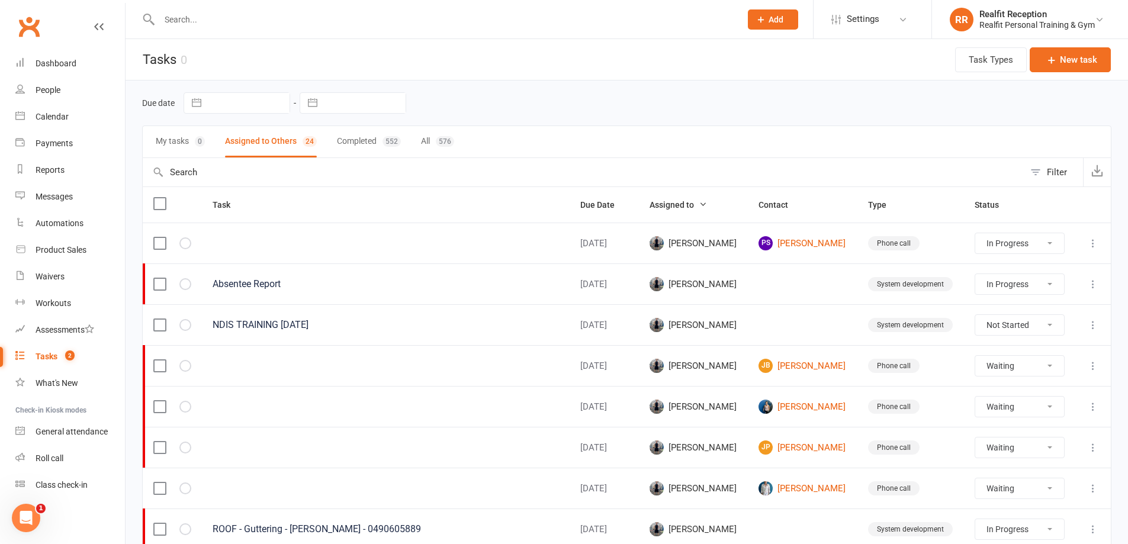
select select "started"
select select "waiting"
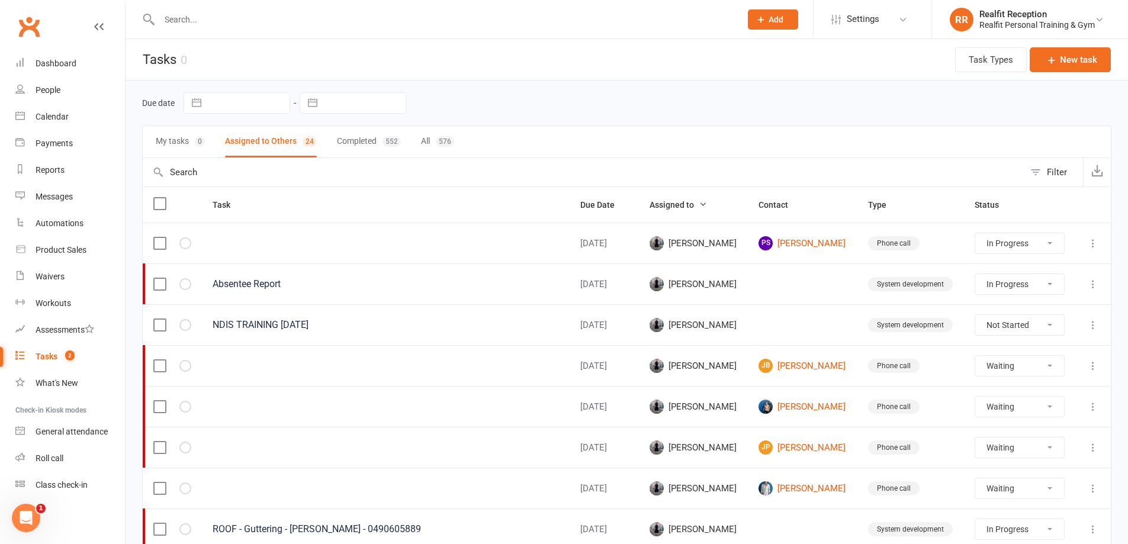
select select "waiting"
select select "started"
select select "waiting"
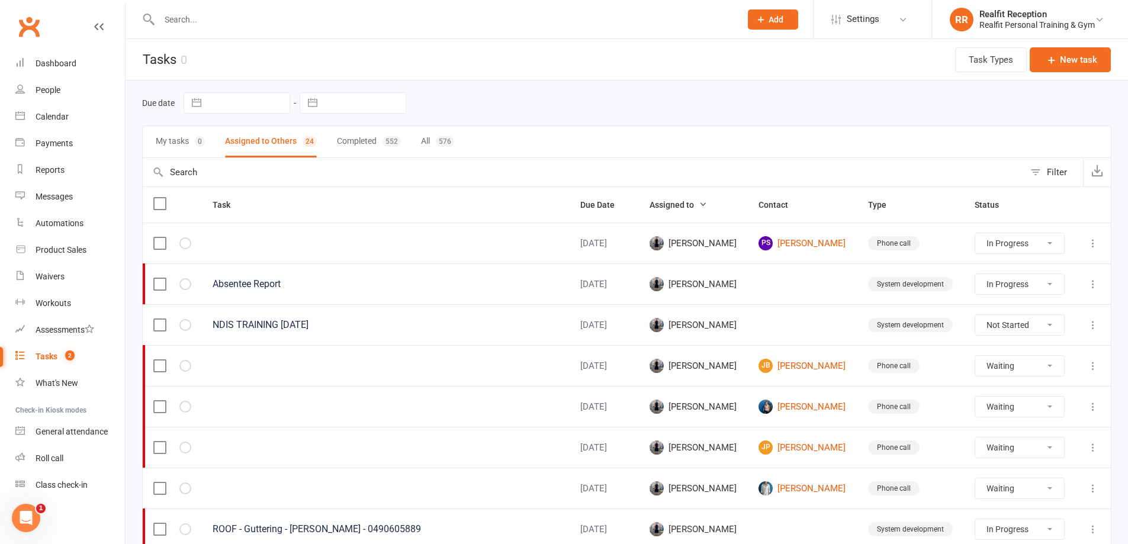
select select "waiting"
select select "started"
select select "waiting"
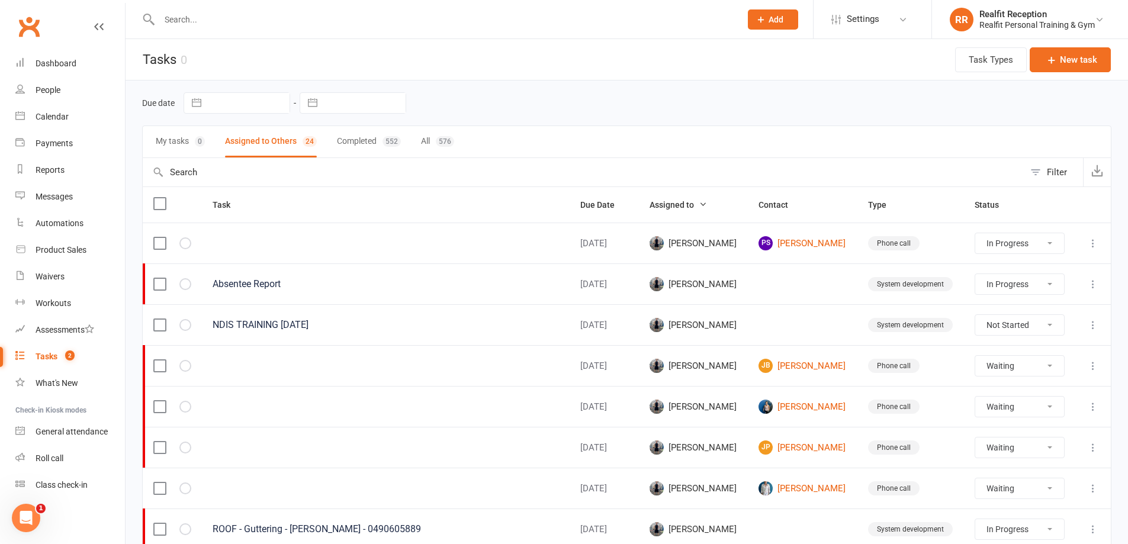
select select "started"
select select "waiting"
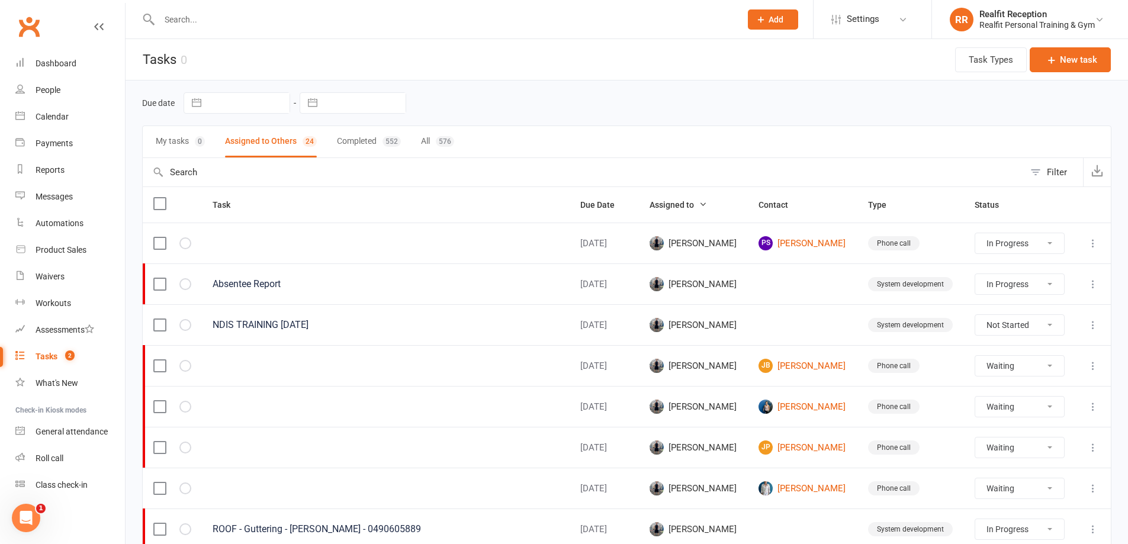
select select "started"
click at [607, 202] on span "Due Date" at bounding box center [603, 204] width 47 height 9
select select "started"
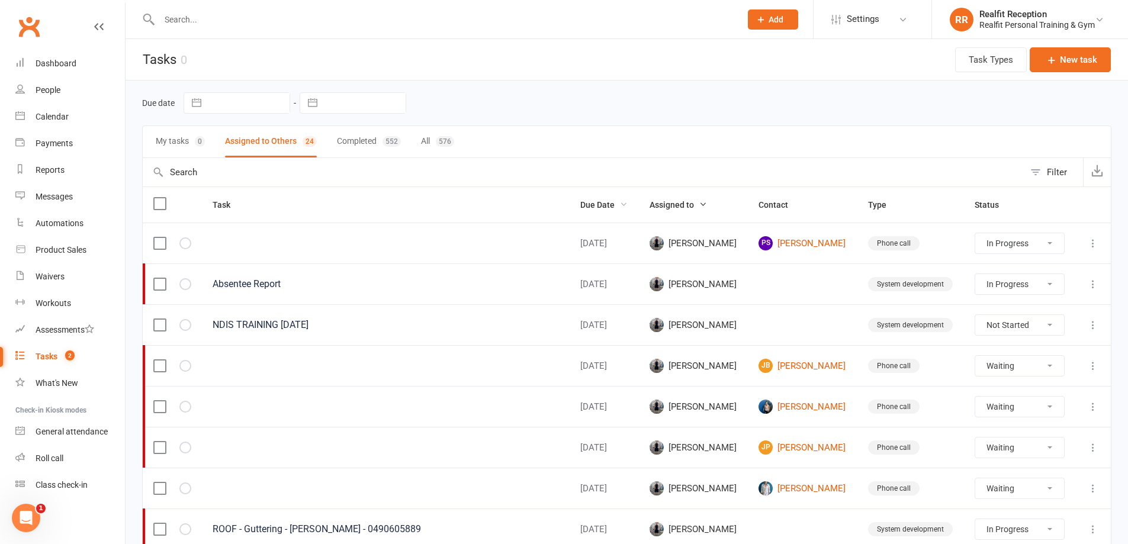
select select "waiting"
select select "started"
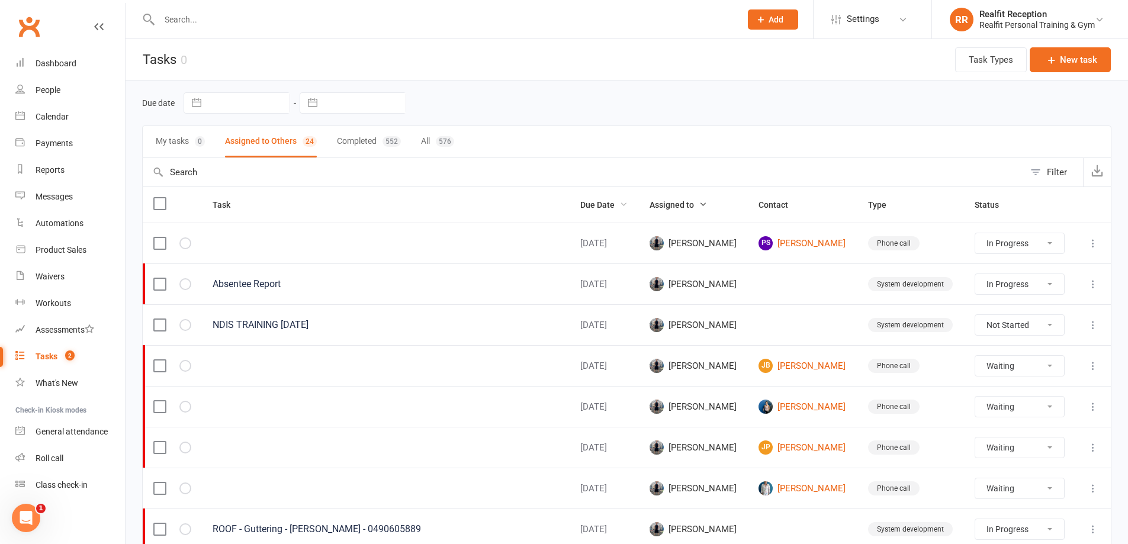
select select "waiting"
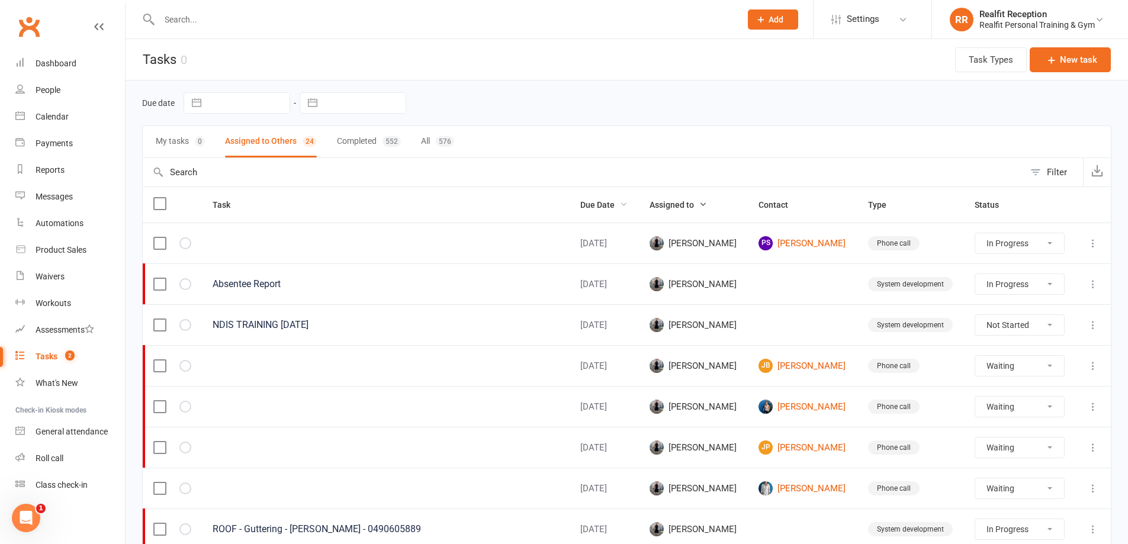
select select "started"
select select "waiting"
select select "started"
select select "waiting"
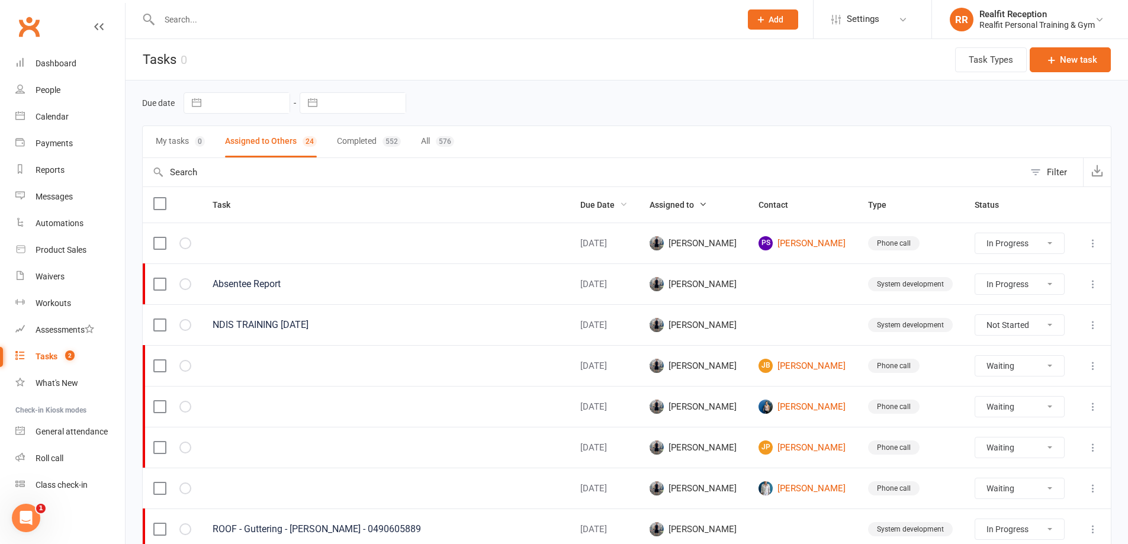
select select "waiting"
select select "started"
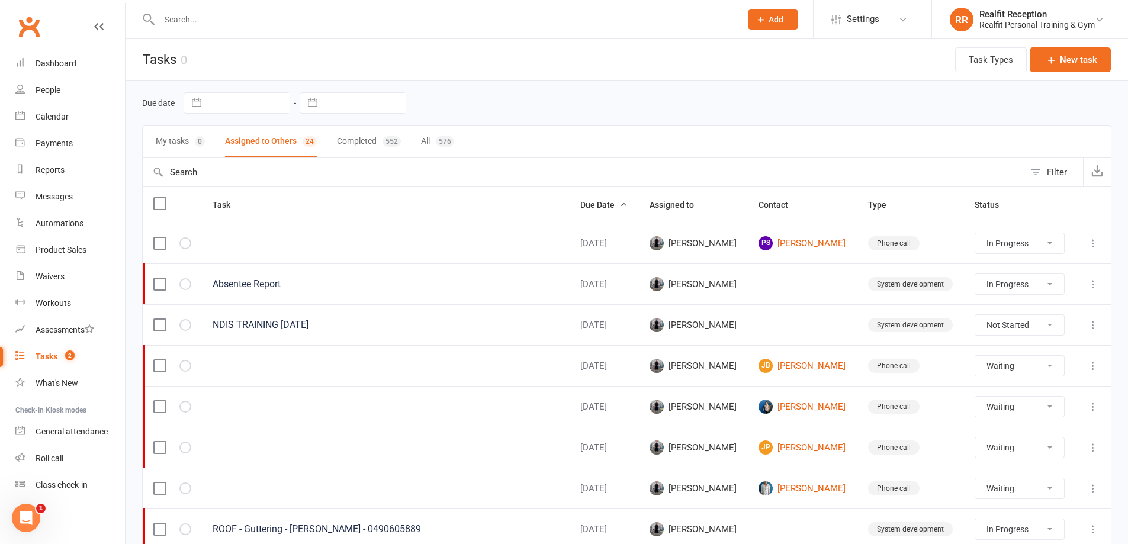
select select "started"
select select "waiting"
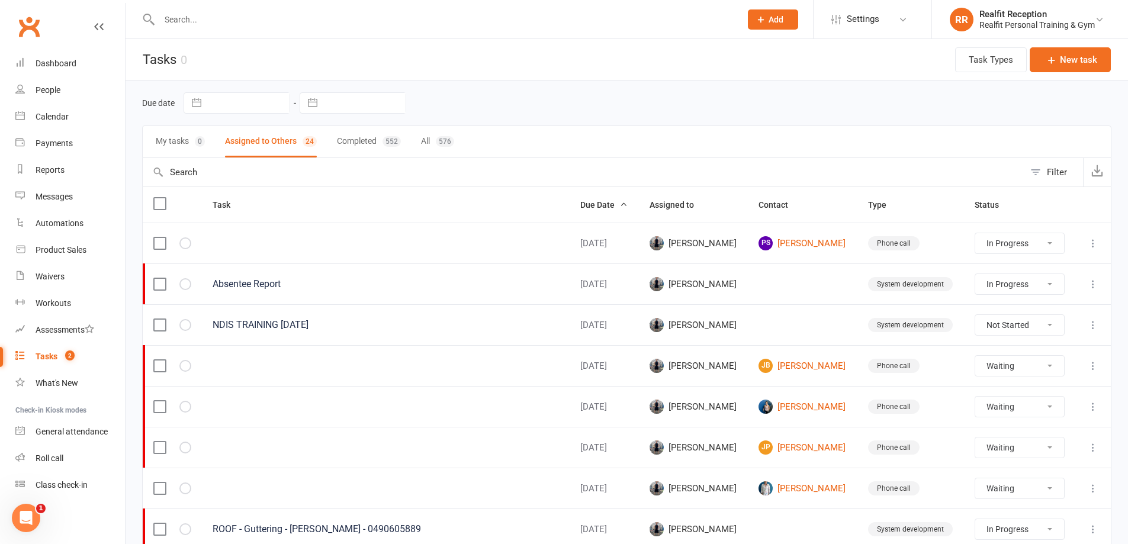
select select "waiting"
select select "started"
select select "waiting"
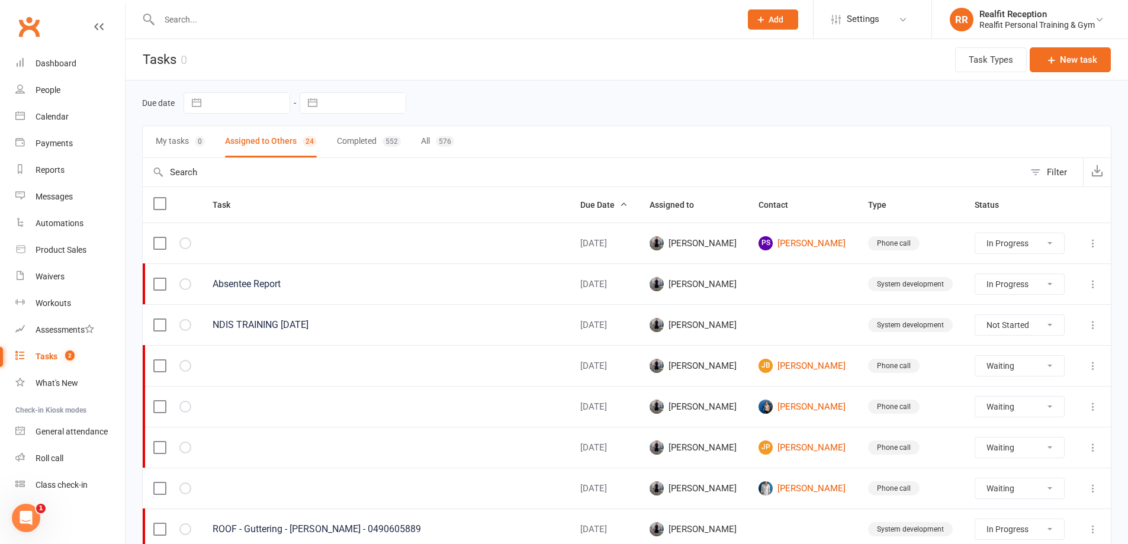
select select "waiting"
select select "started"
select select "waiting"
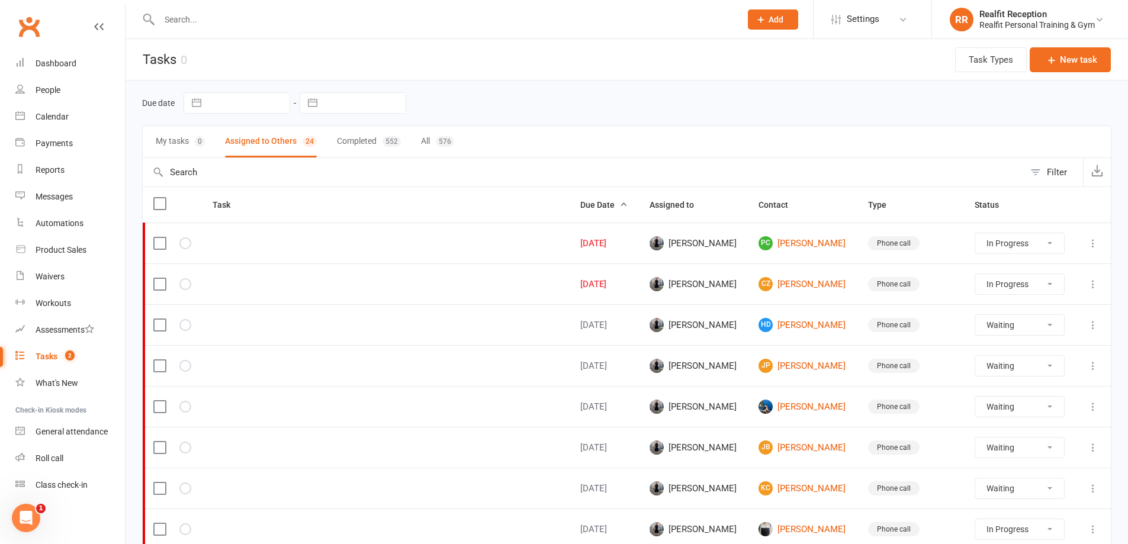
click at [46, 353] on div "Tasks" at bounding box center [47, 356] width 22 height 9
click at [599, 202] on span "Due Date" at bounding box center [603, 204] width 47 height 9
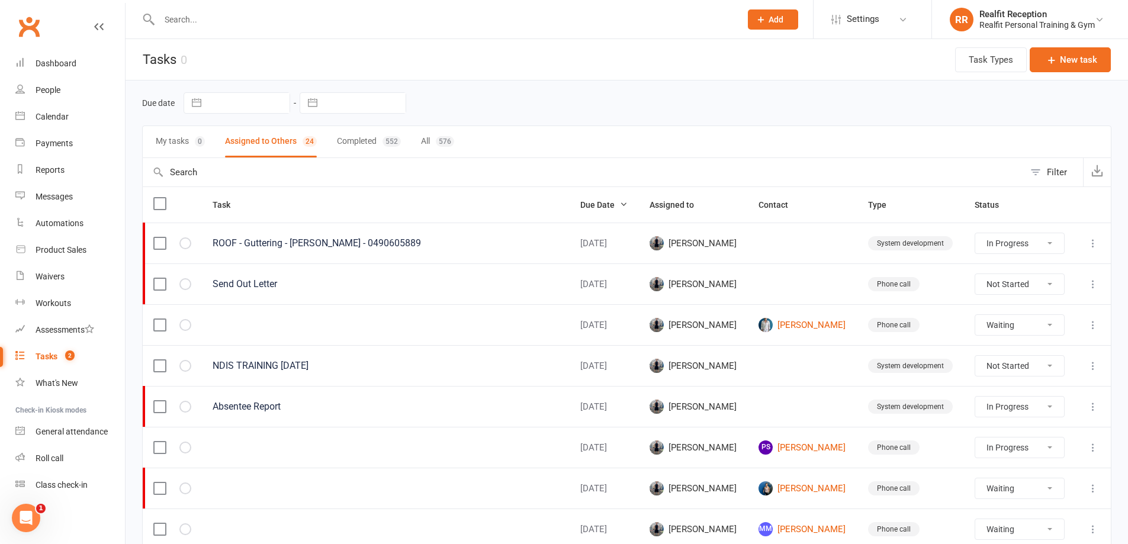
click at [596, 203] on span "Due Date" at bounding box center [603, 204] width 47 height 9
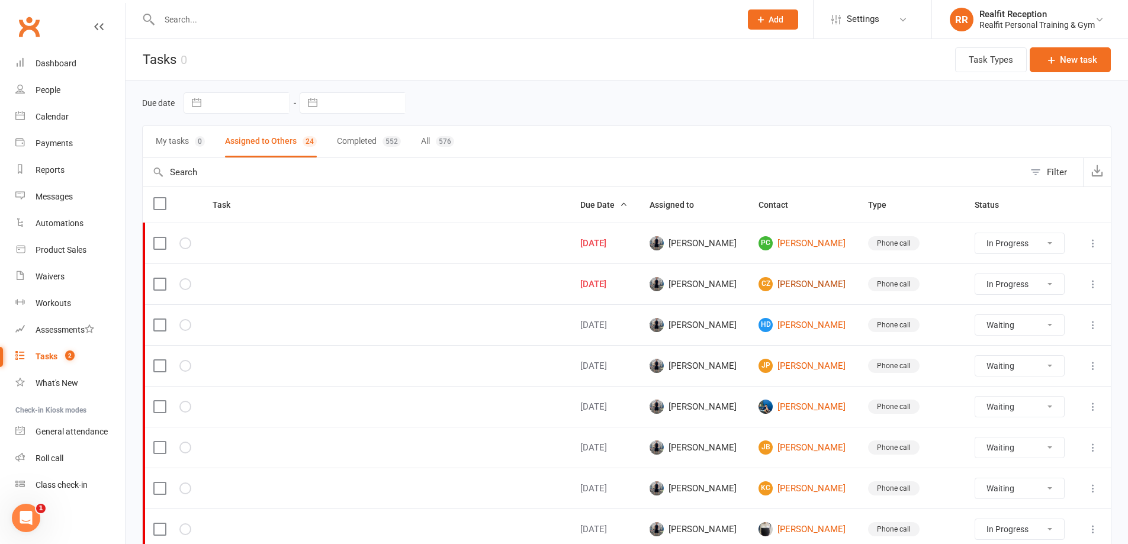
click at [800, 282] on link "CZ Carrie Zhang" at bounding box center [803, 284] width 88 height 14
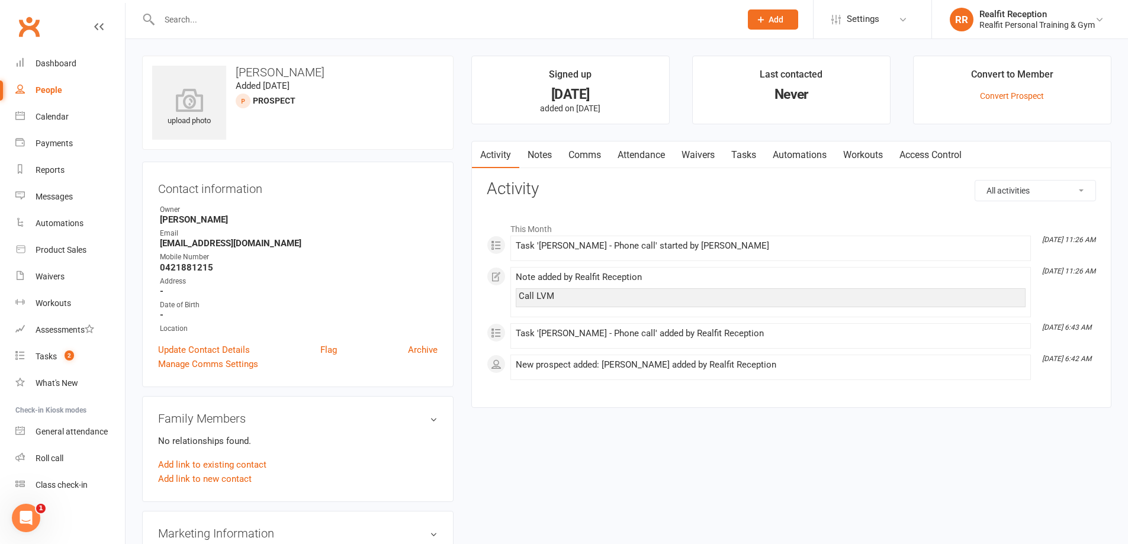
click at [751, 156] on link "Tasks" at bounding box center [743, 155] width 41 height 27
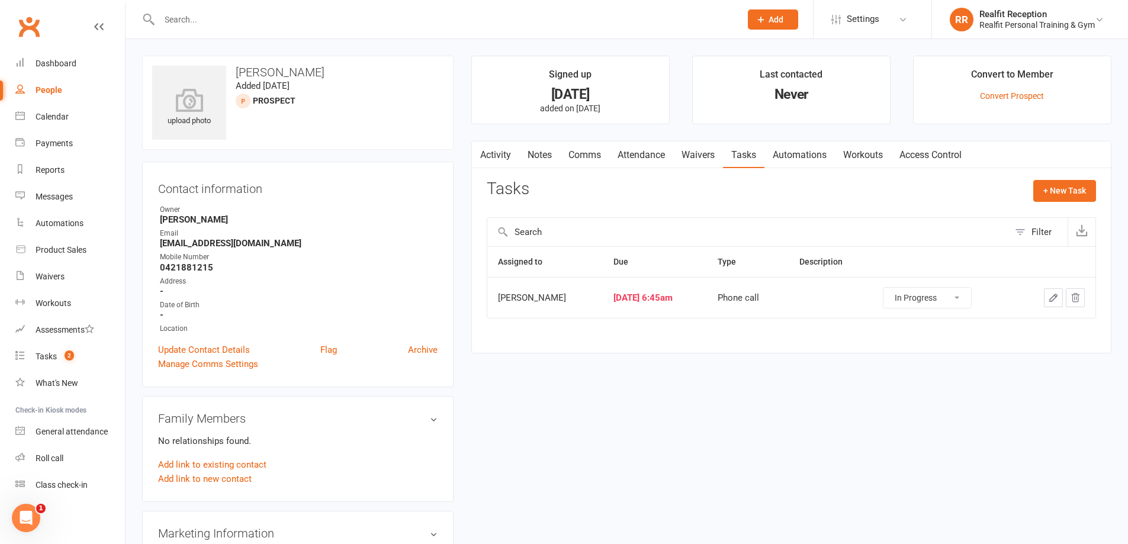
click at [969, 300] on select "Not Started In Progress Waiting Complete" at bounding box center [927, 298] width 88 height 20
click at [894, 288] on select "Not Started In Progress Waiting Complete" at bounding box center [927, 298] width 88 height 20
click at [1052, 298] on icon "button" at bounding box center [1053, 297] width 7 height 7
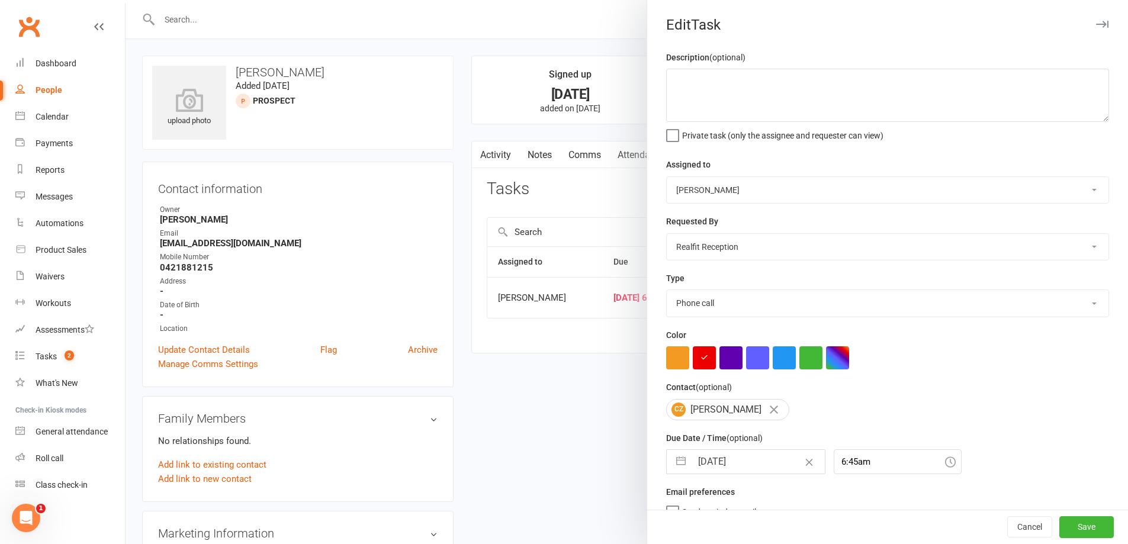
click at [762, 464] on input "15 Aug 2025" at bounding box center [758, 462] width 133 height 24
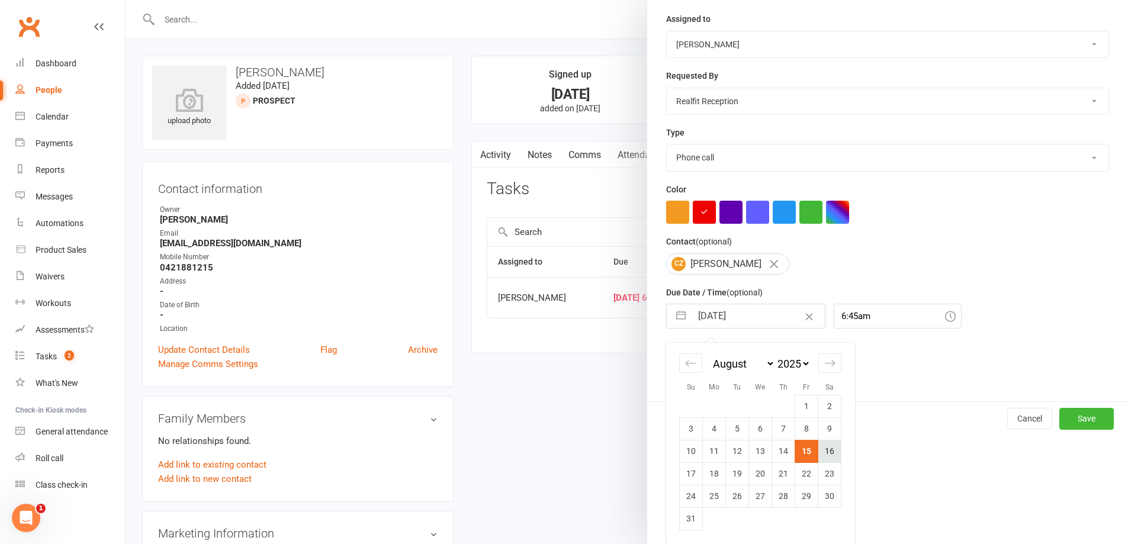
click at [818, 455] on td "16" at bounding box center [829, 451] width 23 height 23
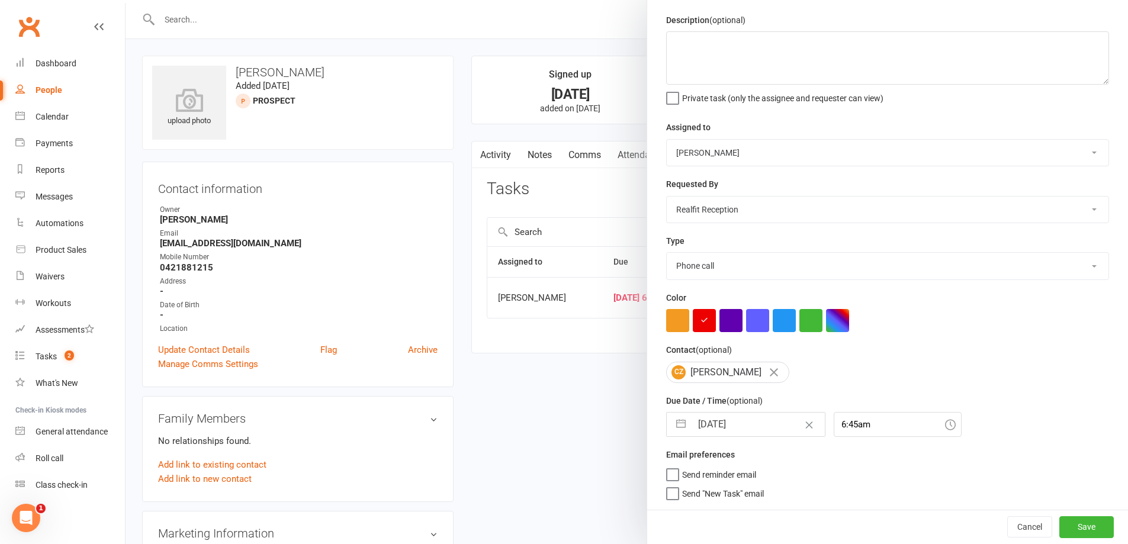
scroll to position [42, 0]
click at [1040, 523] on div "Cancel Save" at bounding box center [887, 527] width 481 height 34
click at [1059, 523] on button "Save" at bounding box center [1086, 526] width 54 height 21
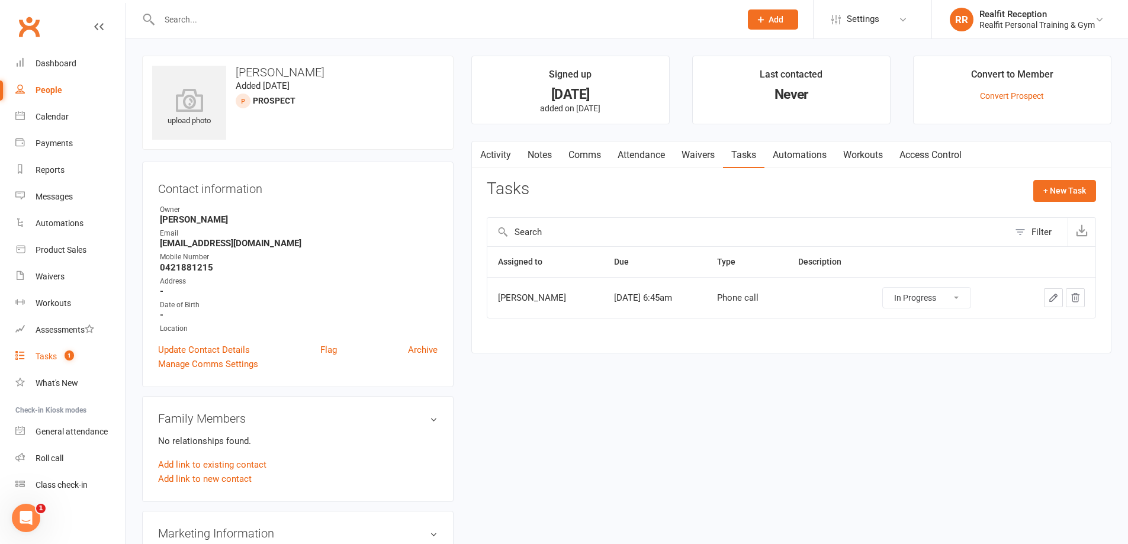
click at [46, 356] on div "Tasks" at bounding box center [46, 356] width 21 height 9
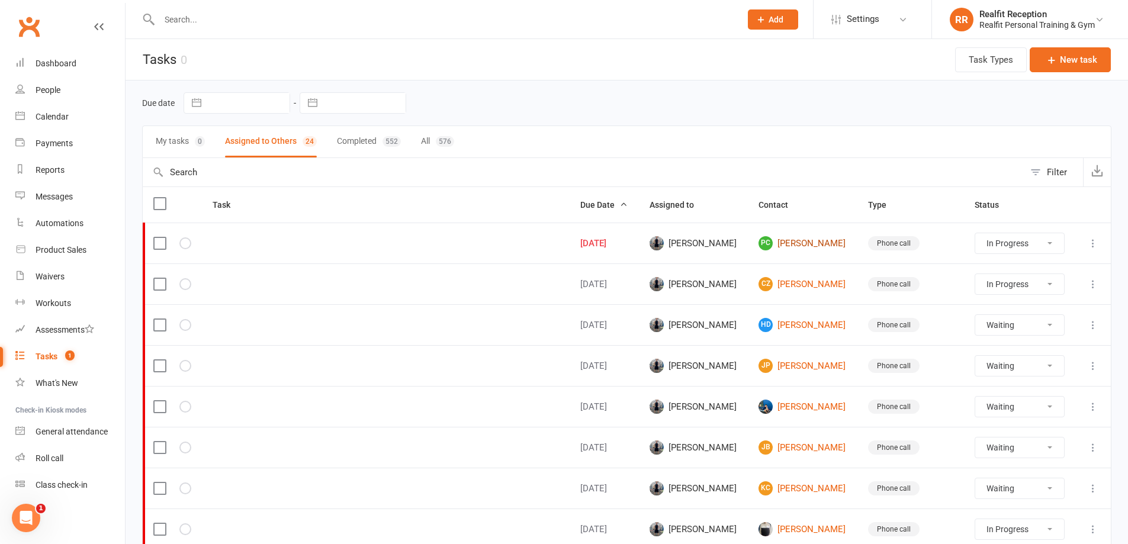
click at [790, 240] on link "PC Peter Cilia" at bounding box center [803, 243] width 88 height 14
